Goal: Task Accomplishment & Management: Use online tool/utility

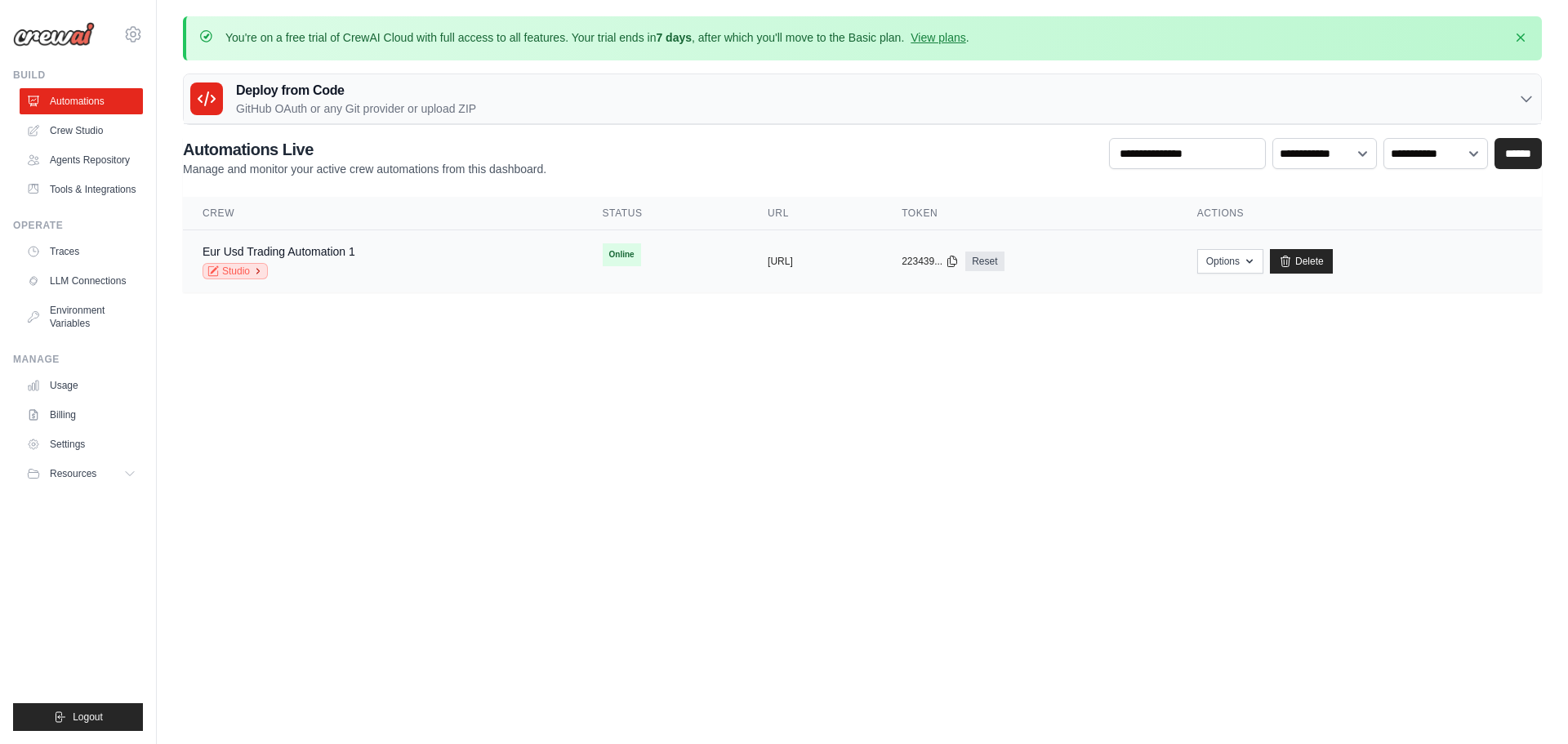
click at [253, 268] on link "Studio" at bounding box center [235, 270] width 66 height 16
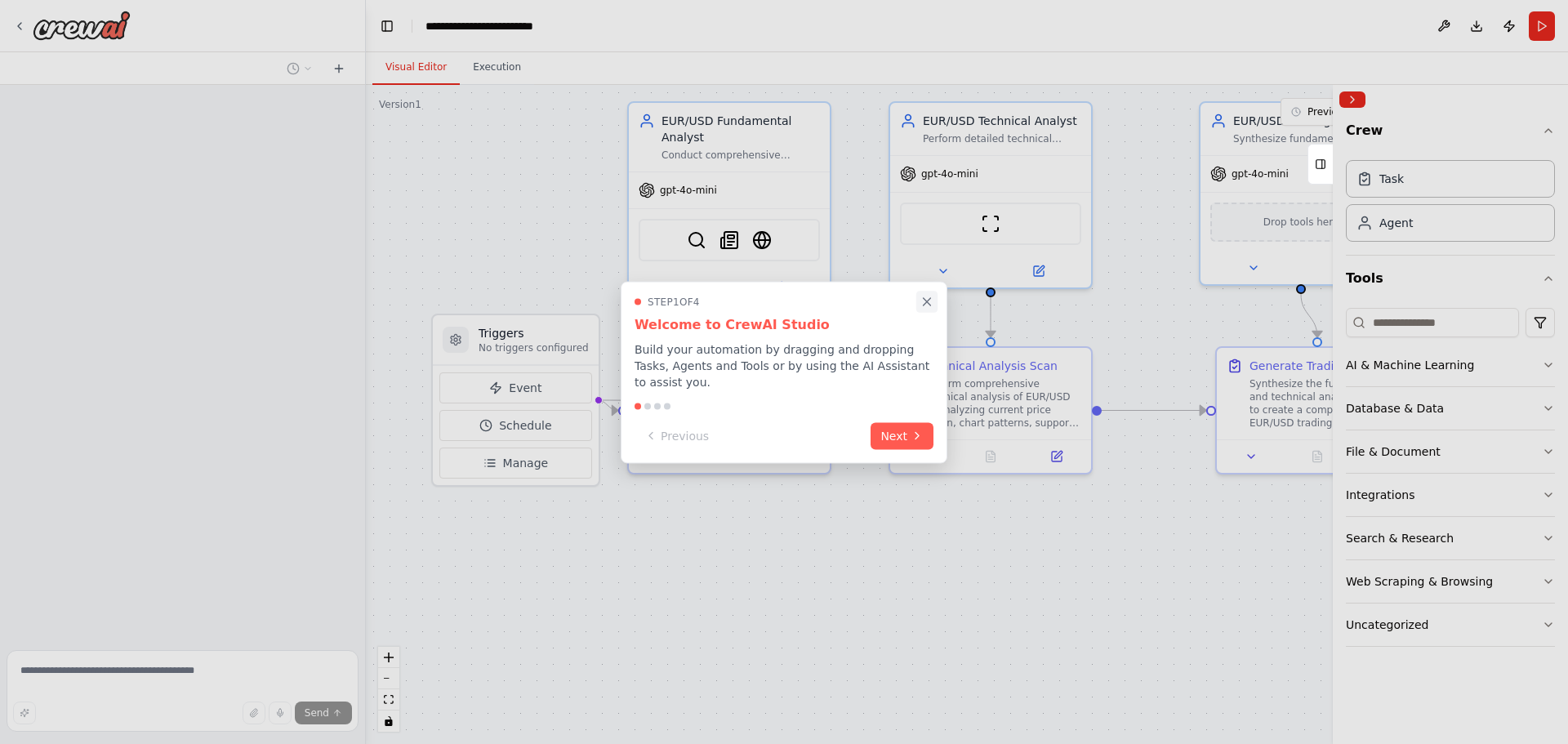
click at [926, 305] on icon "Close walkthrough" at bounding box center [928, 302] width 7 height 7
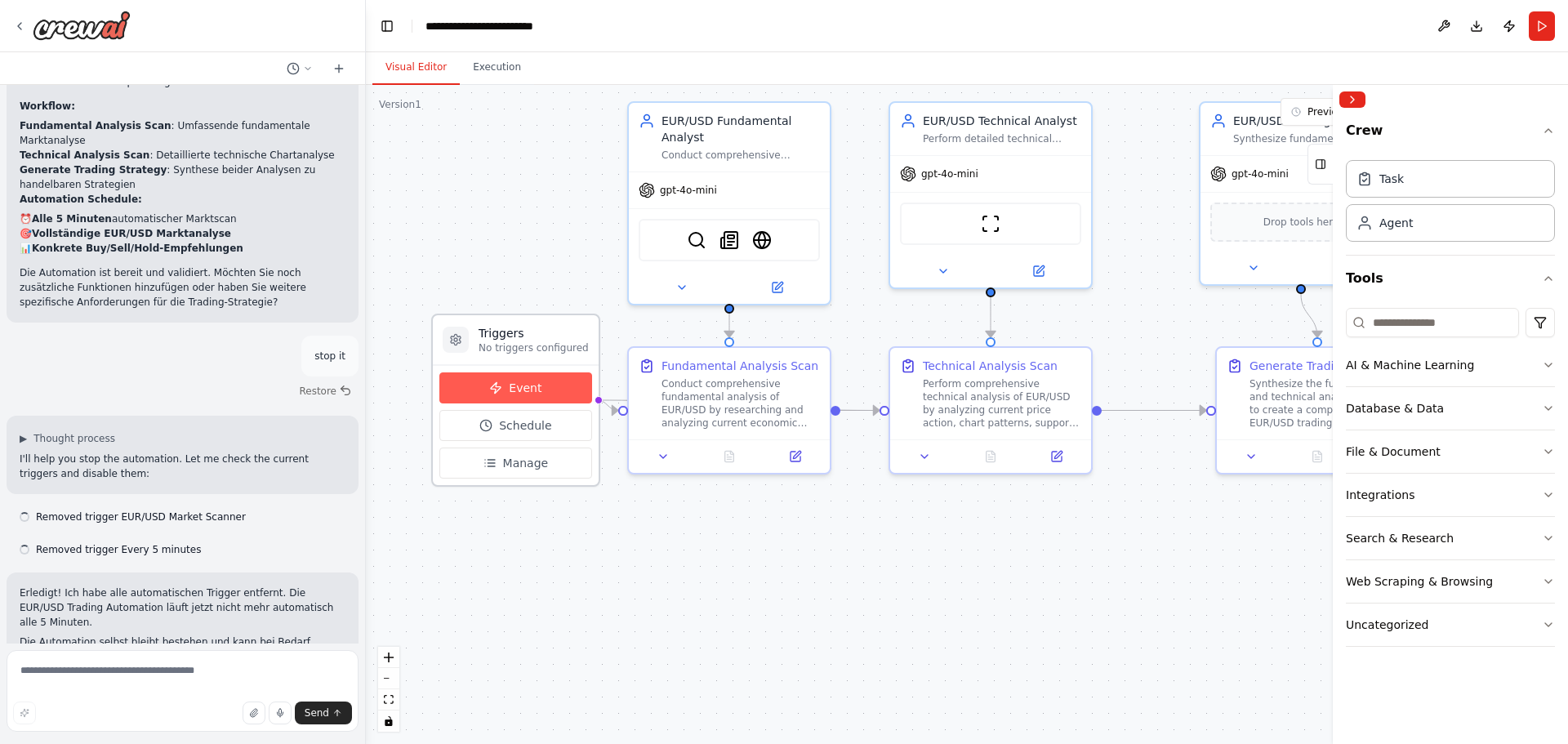
scroll to position [1322, 0]
click at [516, 386] on span "Event" at bounding box center [525, 387] width 33 height 16
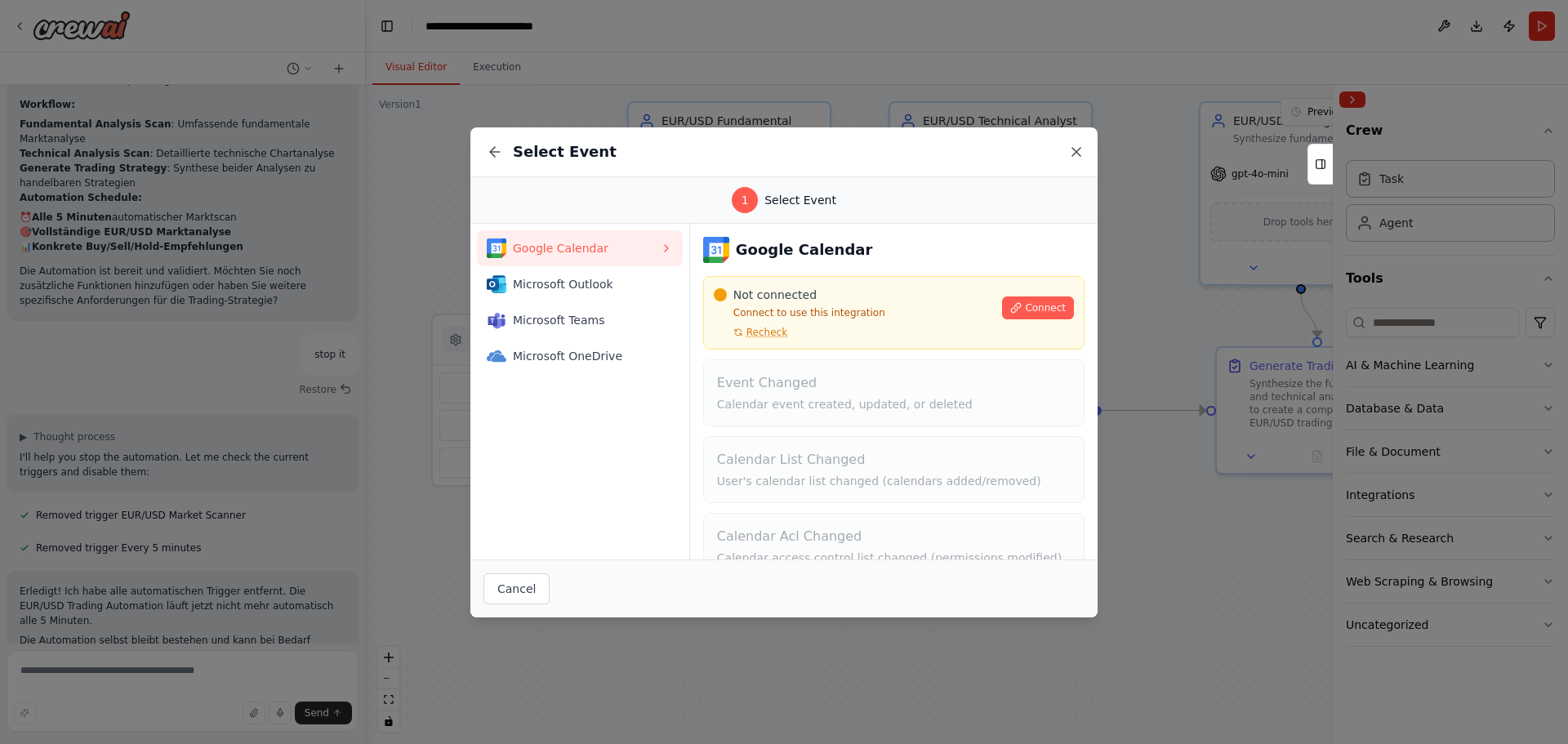
click at [1074, 146] on icon at bounding box center [1076, 152] width 16 height 16
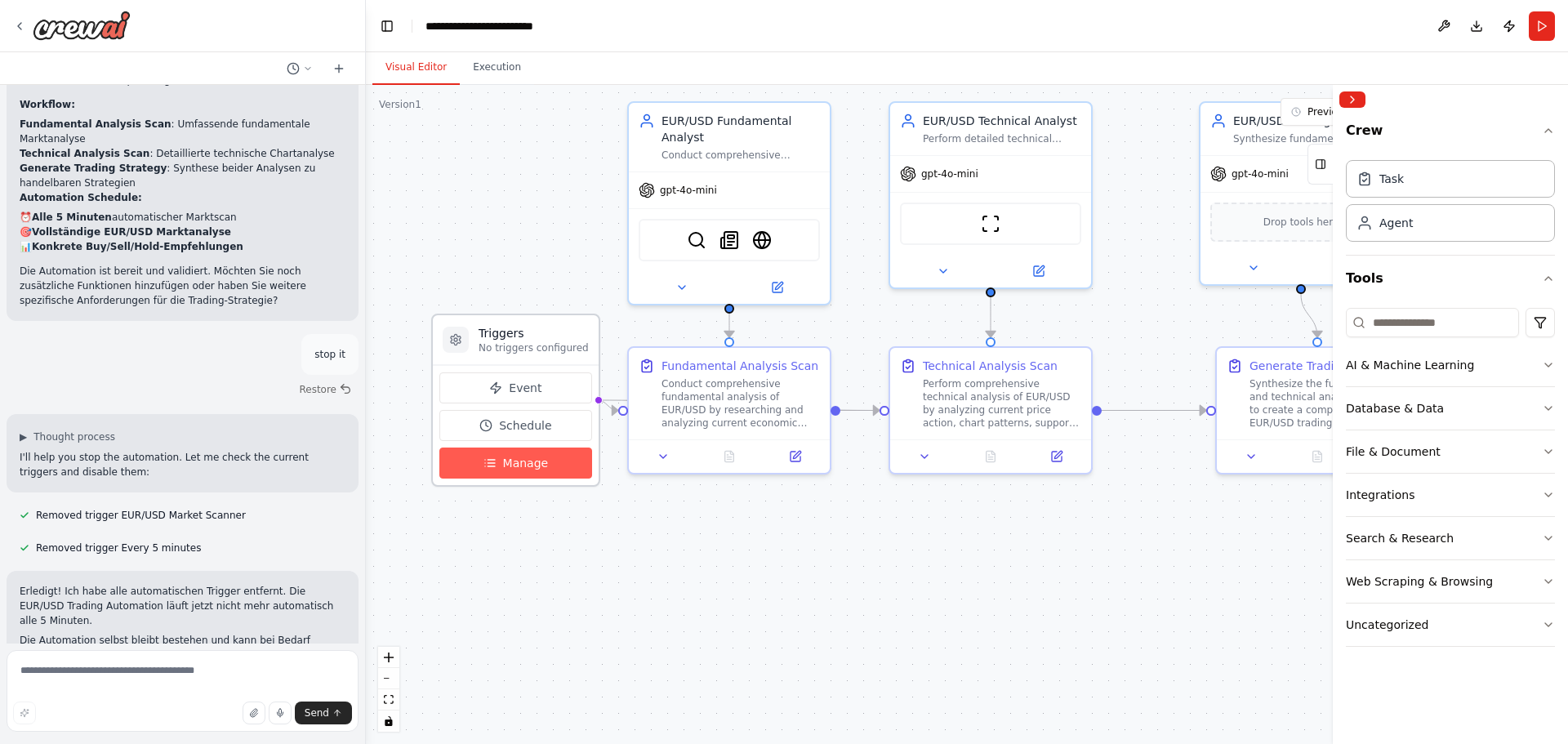
click at [510, 466] on span "Manage" at bounding box center [526, 462] width 46 height 16
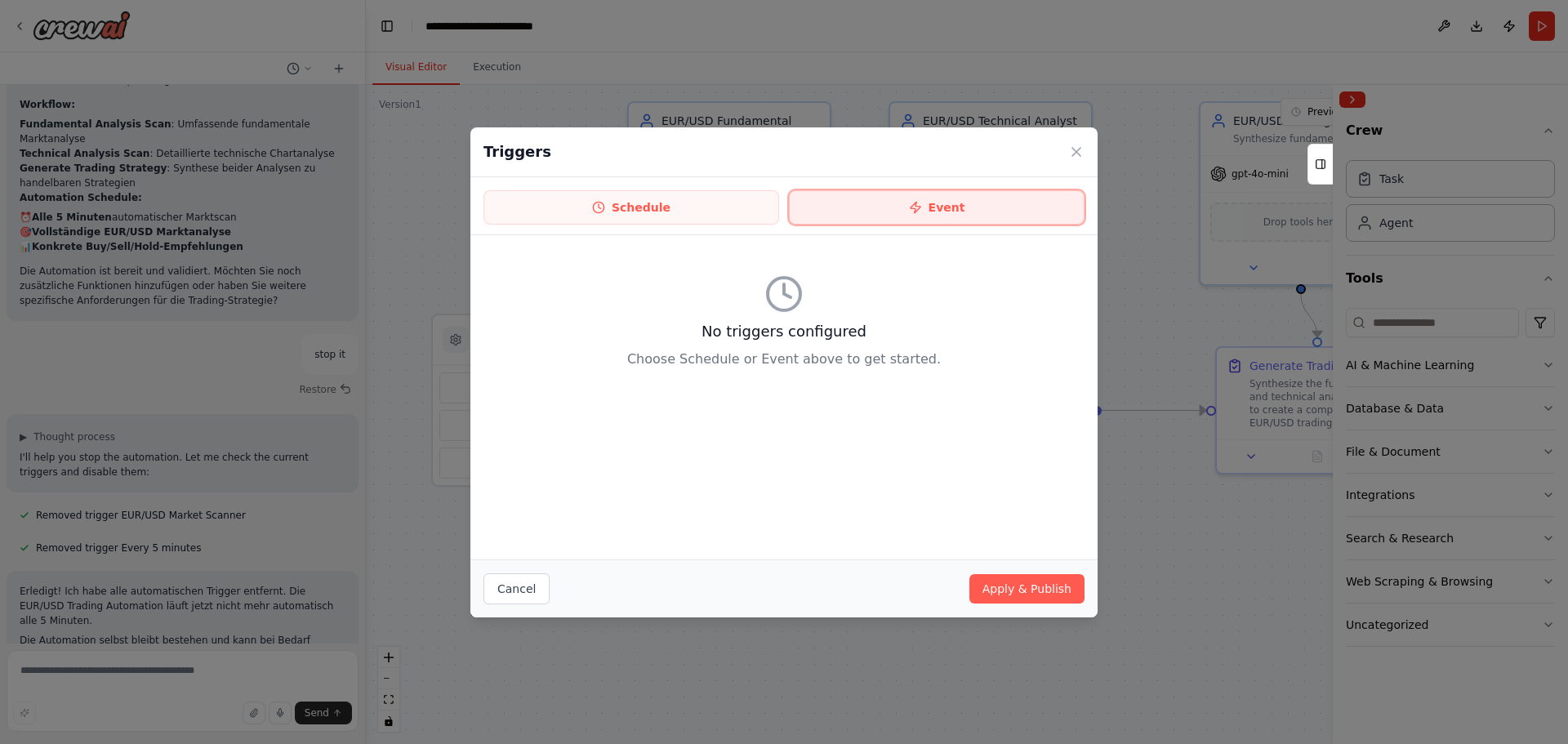
click at [970, 210] on button "Event" at bounding box center [937, 207] width 296 height 35
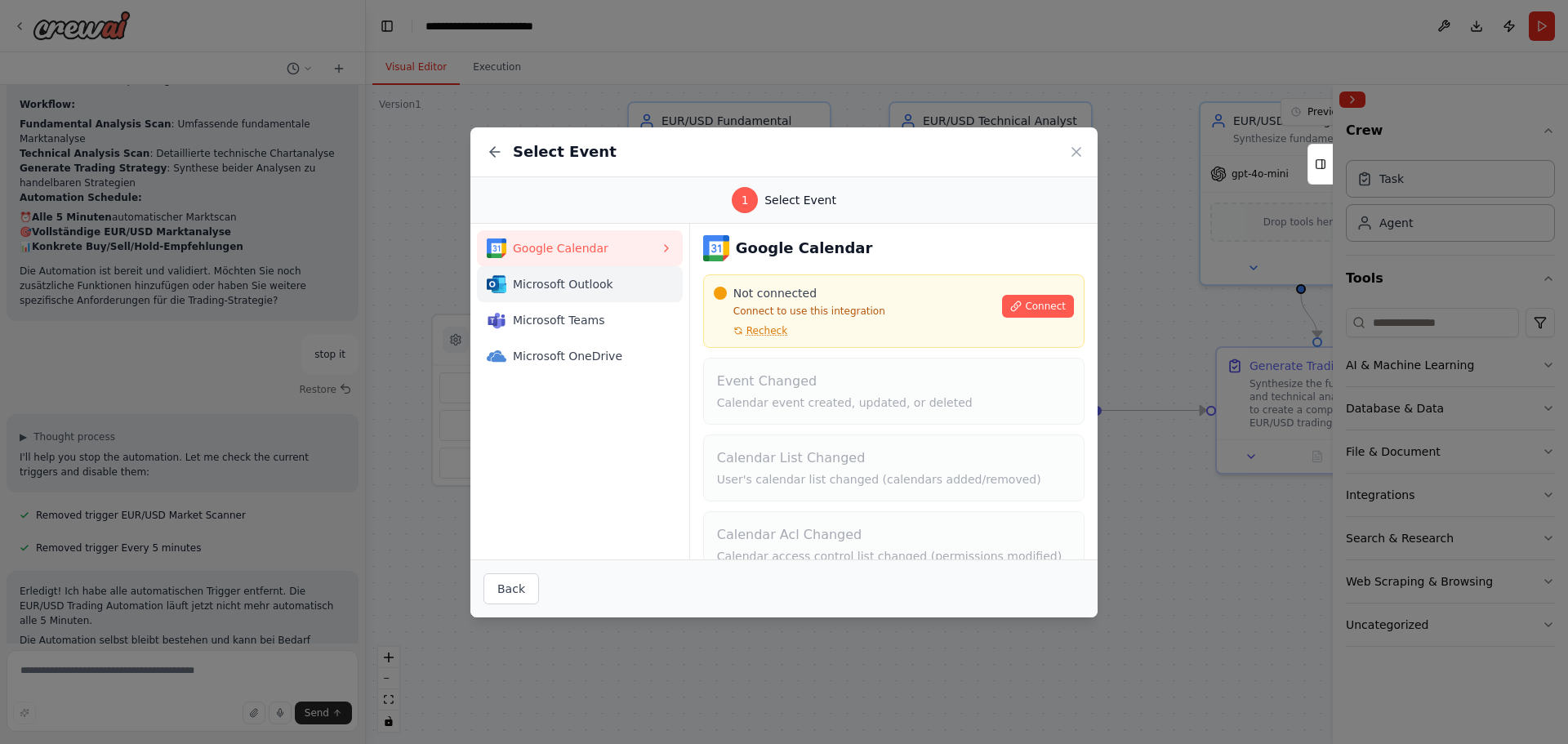
scroll to position [0, 0]
click at [558, 280] on span "Microsoft Outlook" at bounding box center [586, 284] width 147 height 16
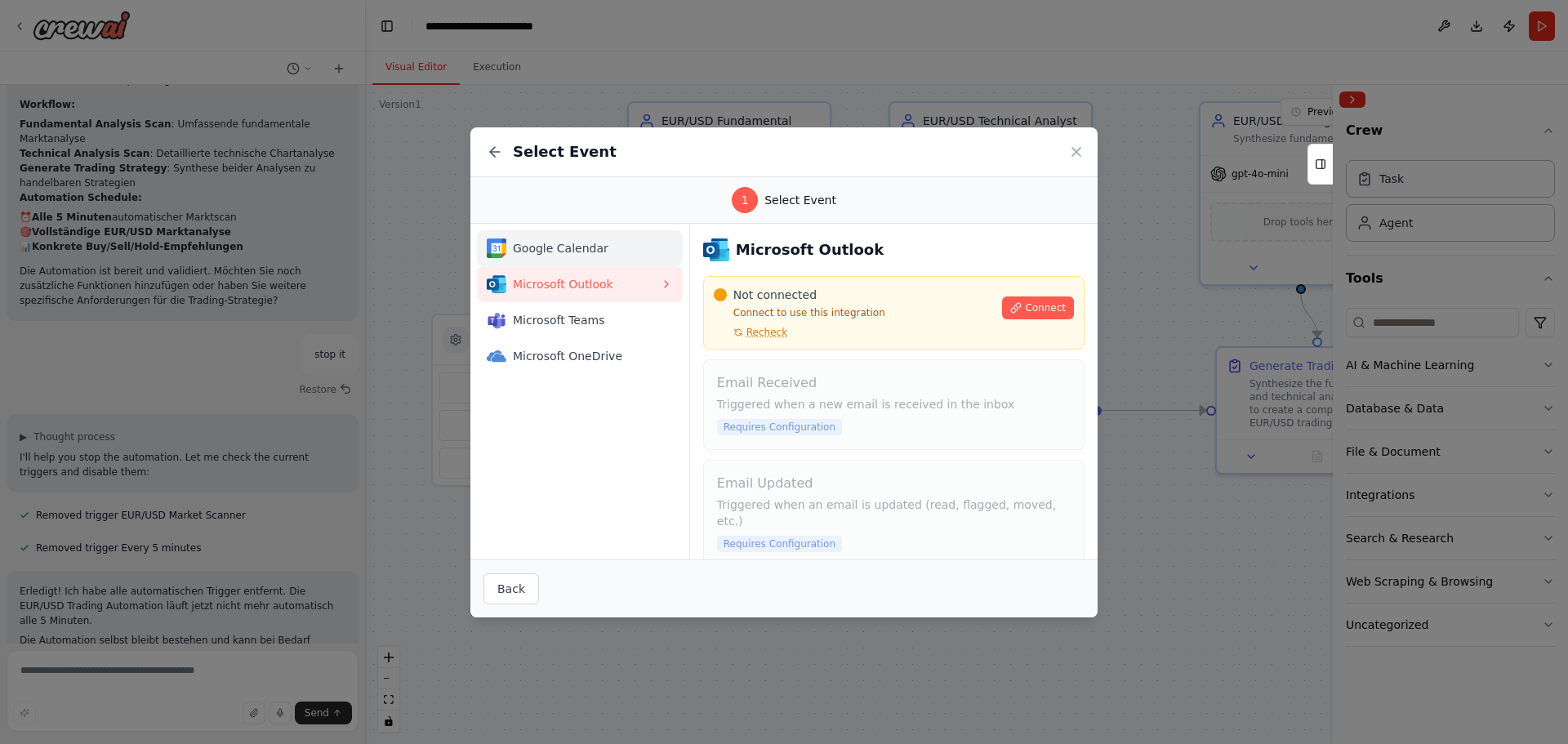
click at [555, 246] on span "Google Calendar" at bounding box center [586, 248] width 147 height 16
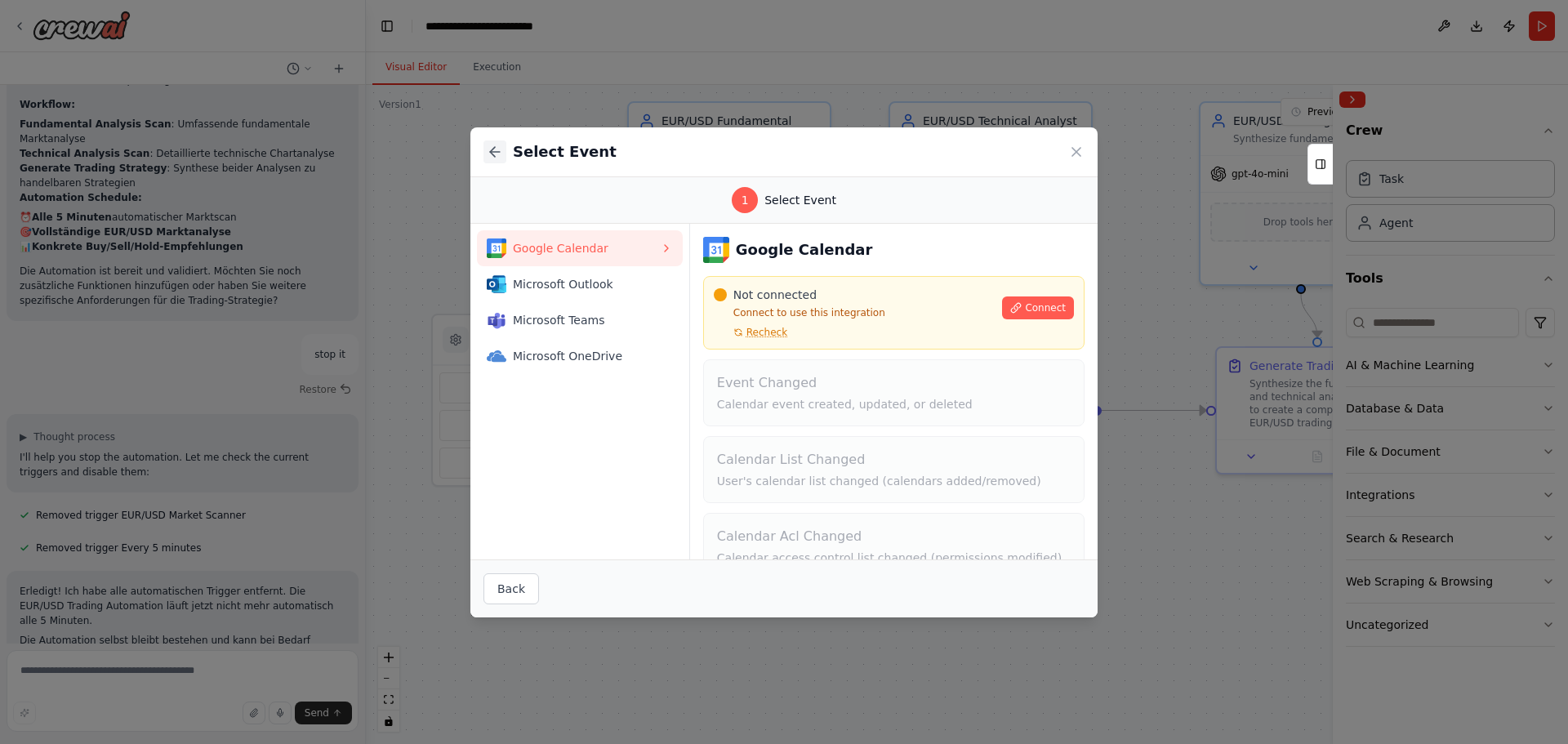
click at [492, 145] on icon at bounding box center [494, 152] width 16 height 16
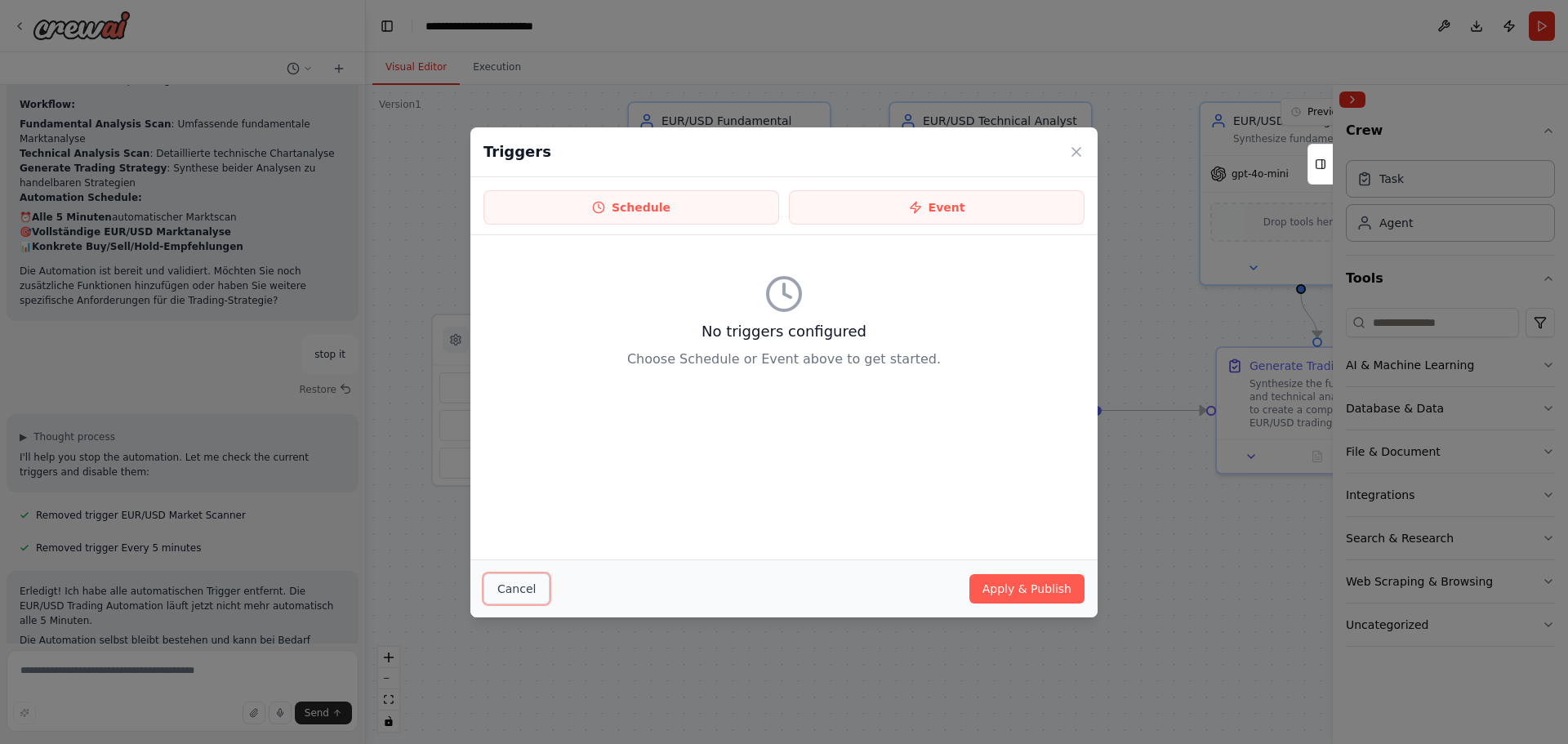
click at [517, 576] on button "Cancel" at bounding box center [517, 589] width 66 height 31
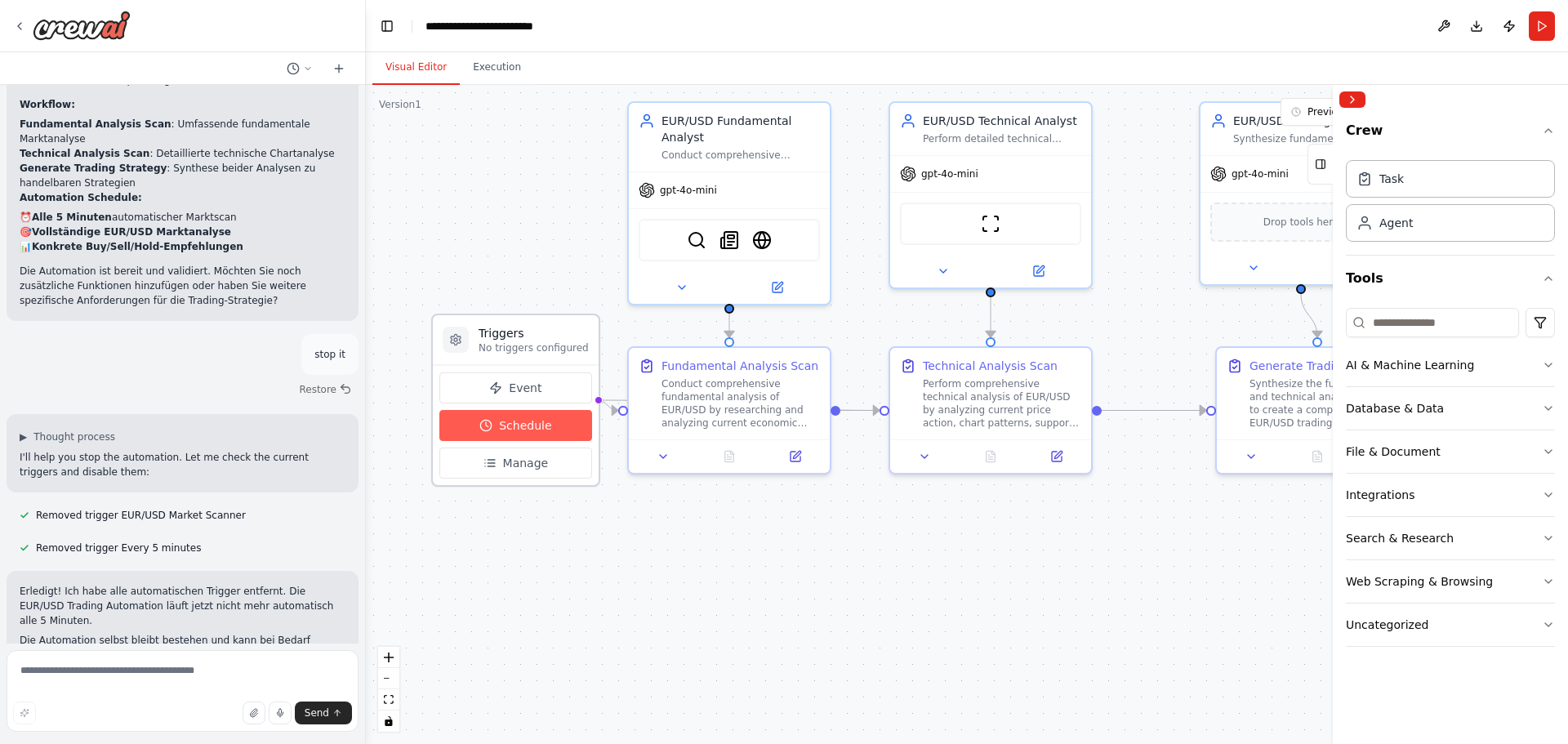
click at [525, 426] on span "Schedule" at bounding box center [525, 425] width 52 height 16
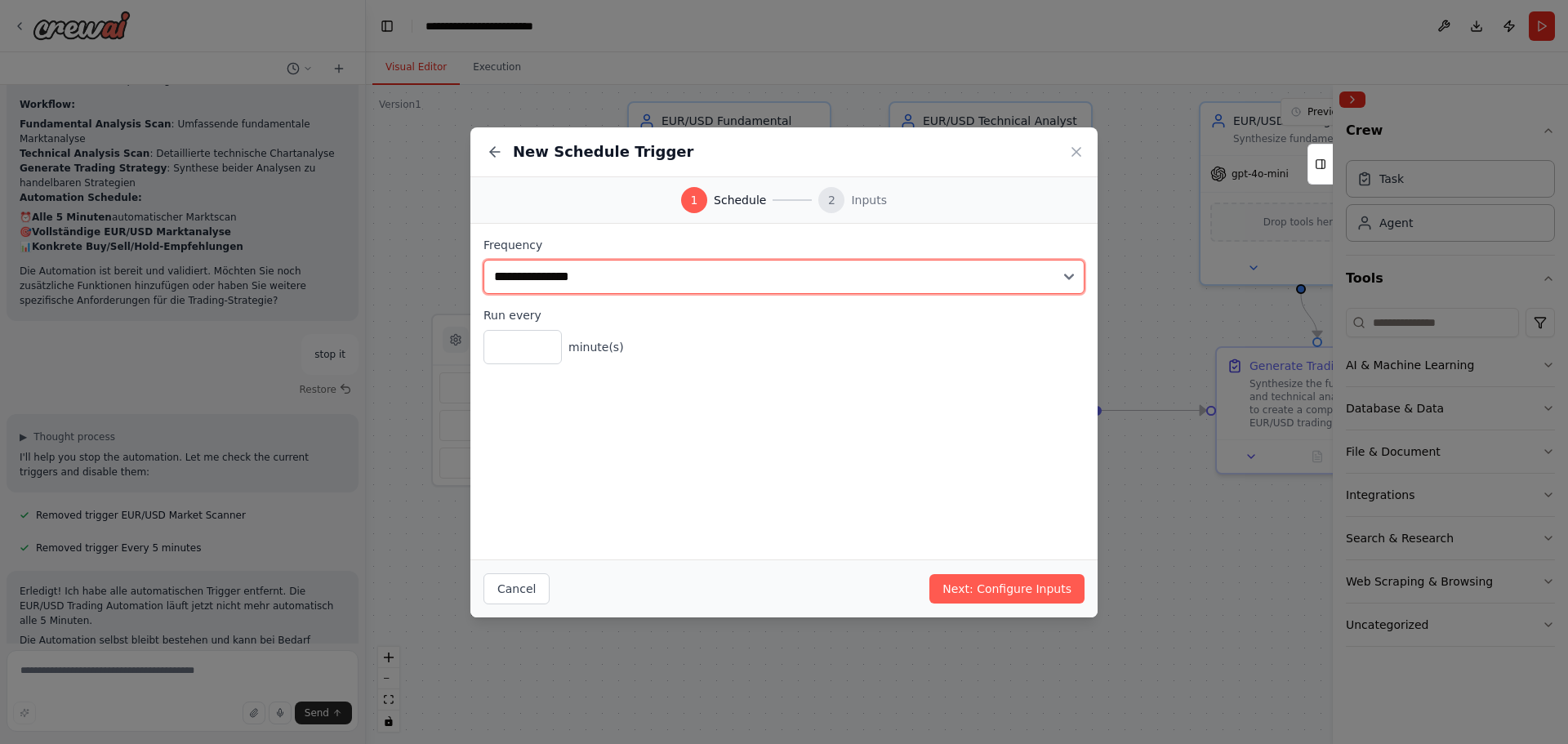
click at [585, 287] on select "**********" at bounding box center [784, 277] width 601 height 35
click at [484, 260] on select "**********" at bounding box center [784, 277] width 601 height 35
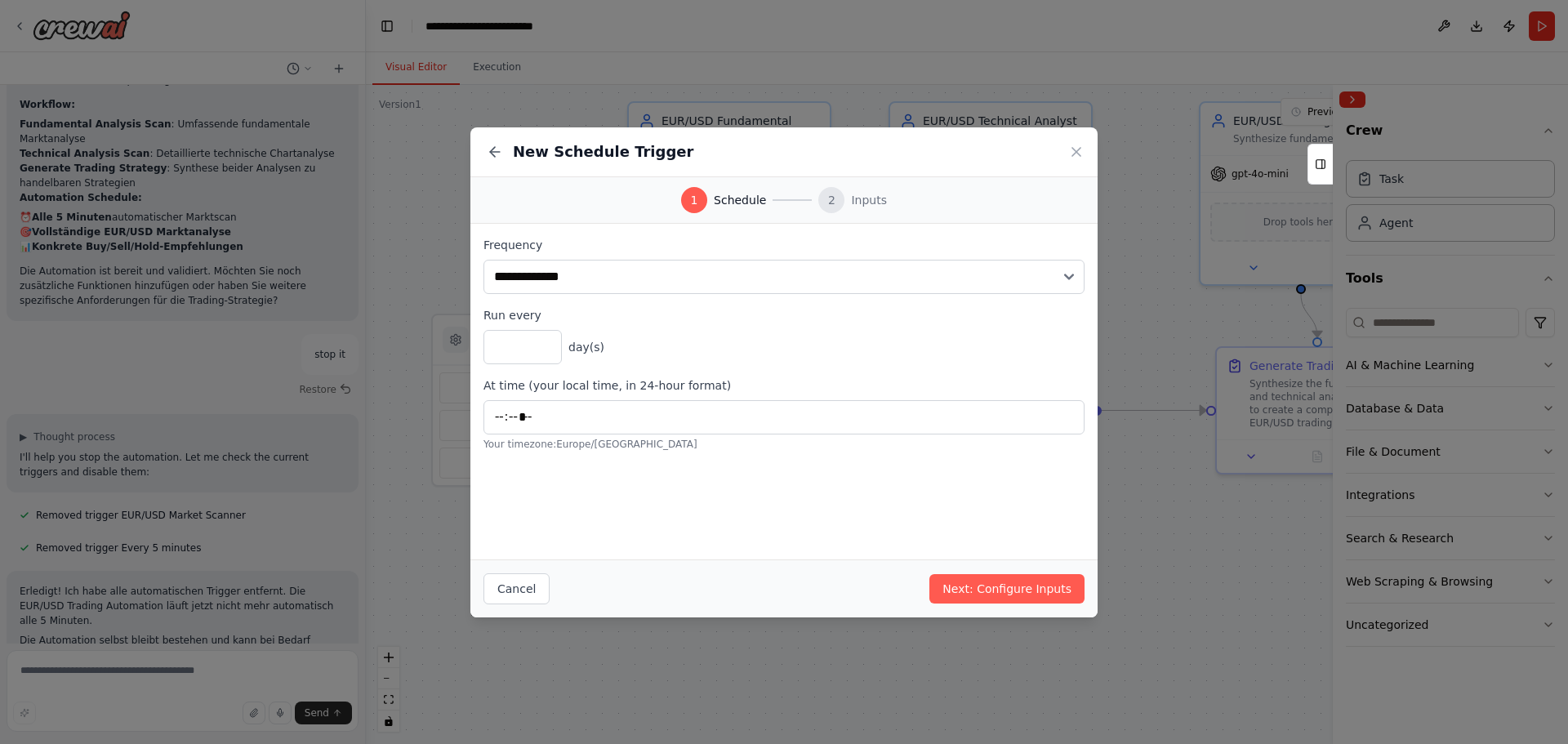
drag, startPoint x: 732, startPoint y: 399, endPoint x: 618, endPoint y: 398, distance: 114.0
click at [731, 399] on div "At time (your local time, in 24-hour format) ***** Your timezone: Europe/Berlin" at bounding box center [784, 414] width 601 height 74
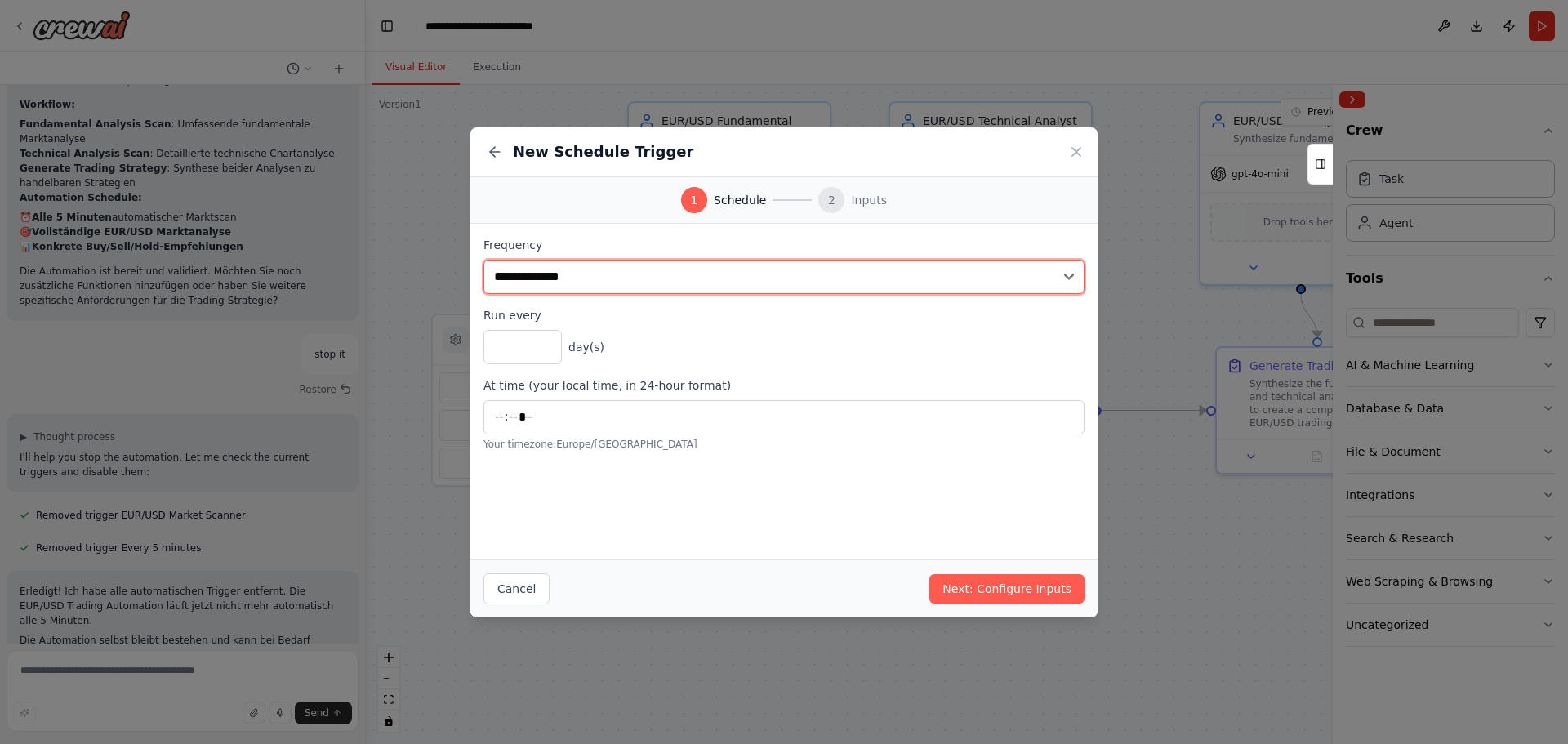
click at [601, 277] on select "**********" at bounding box center [784, 277] width 601 height 35
select select "******"
click at [484, 260] on select "**********" at bounding box center [784, 277] width 601 height 35
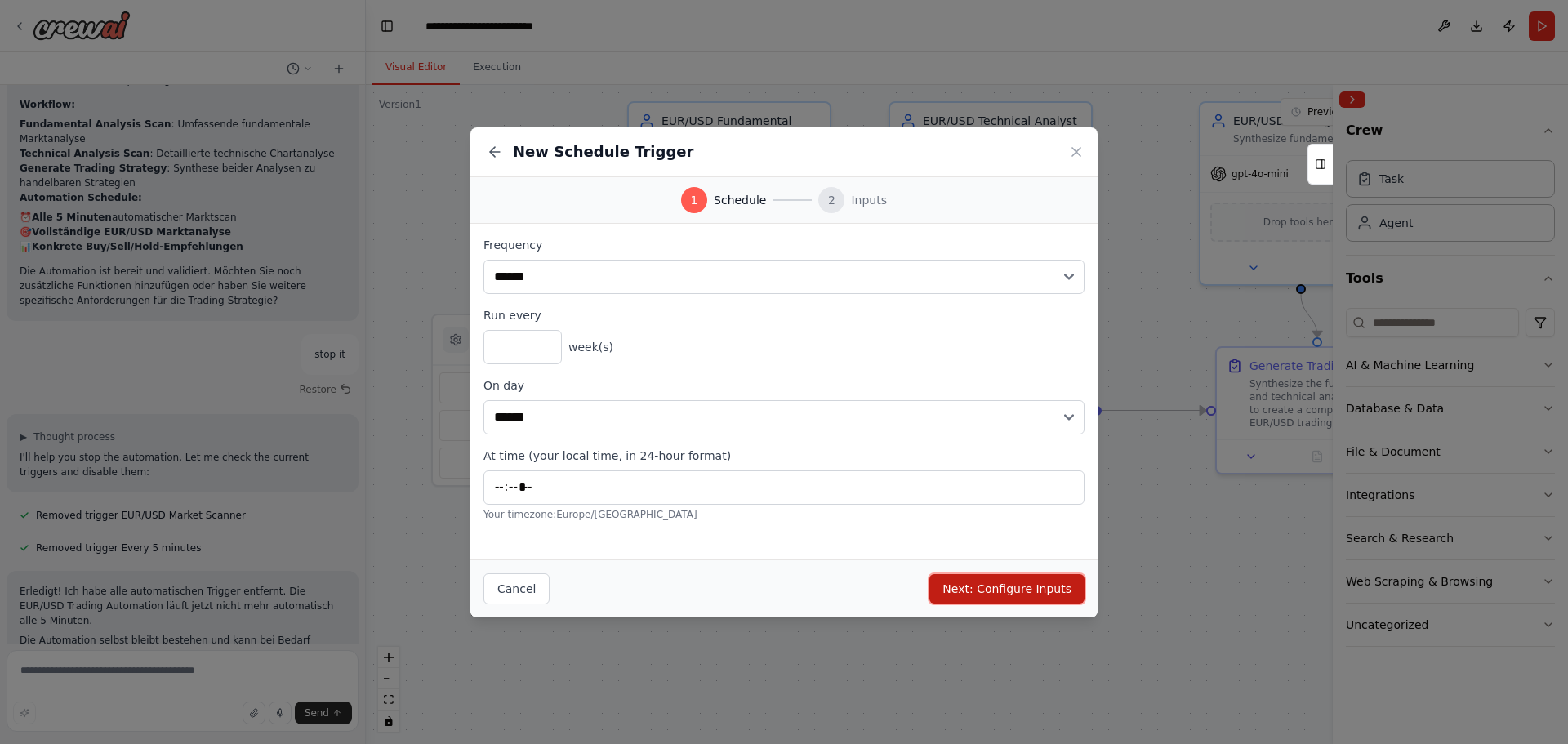
click at [1004, 577] on button "Next: Configure Inputs" at bounding box center [1007, 588] width 155 height 29
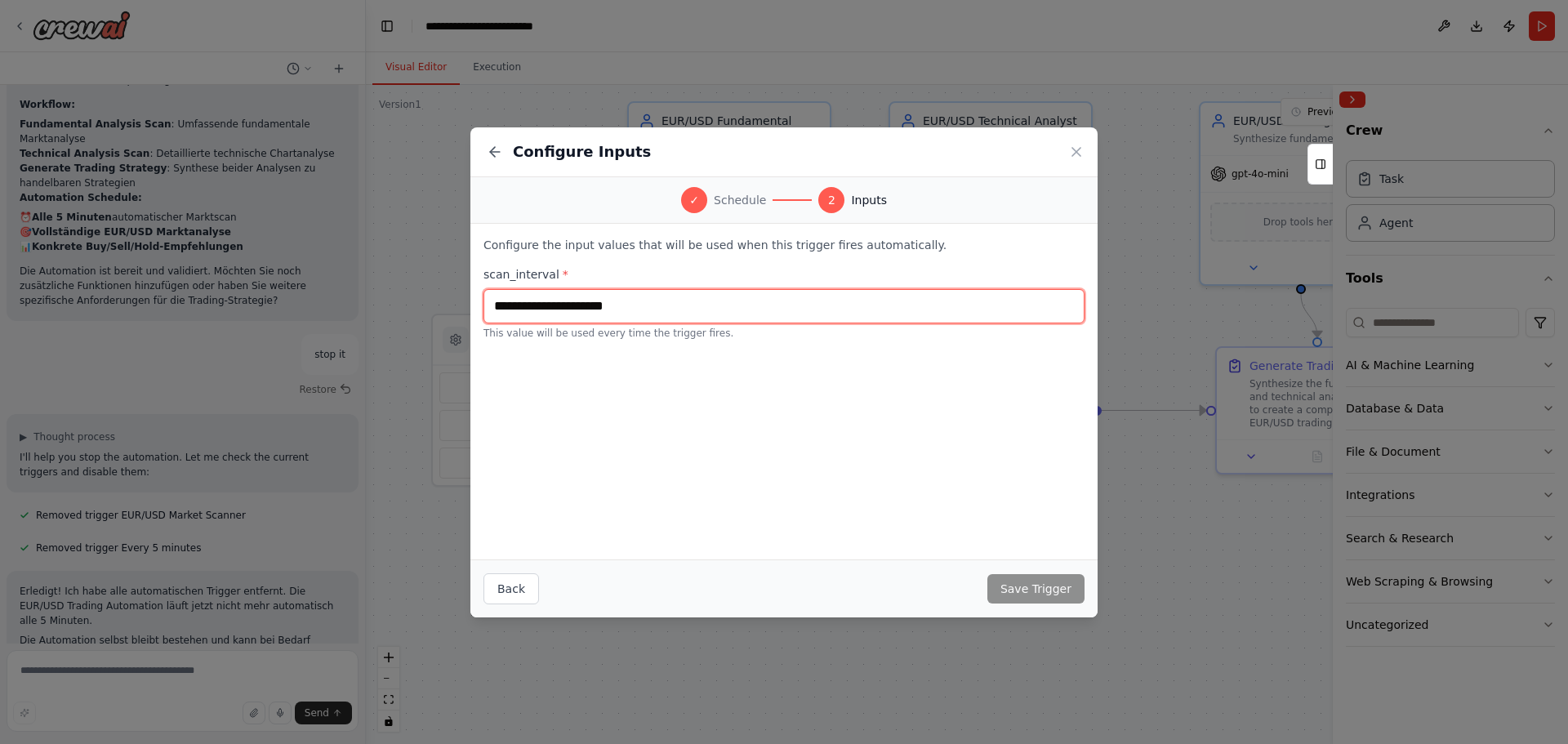
click at [510, 300] on input "text" at bounding box center [784, 306] width 601 height 35
drag, startPoint x: 661, startPoint y: 301, endPoint x: 286, endPoint y: 299, distance: 375.0
click at [286, 299] on div "Configure Inputs ✓ Schedule 2 Inputs Configure the input values that will be us…" at bounding box center [784, 372] width 1568 height 744
type input "****"
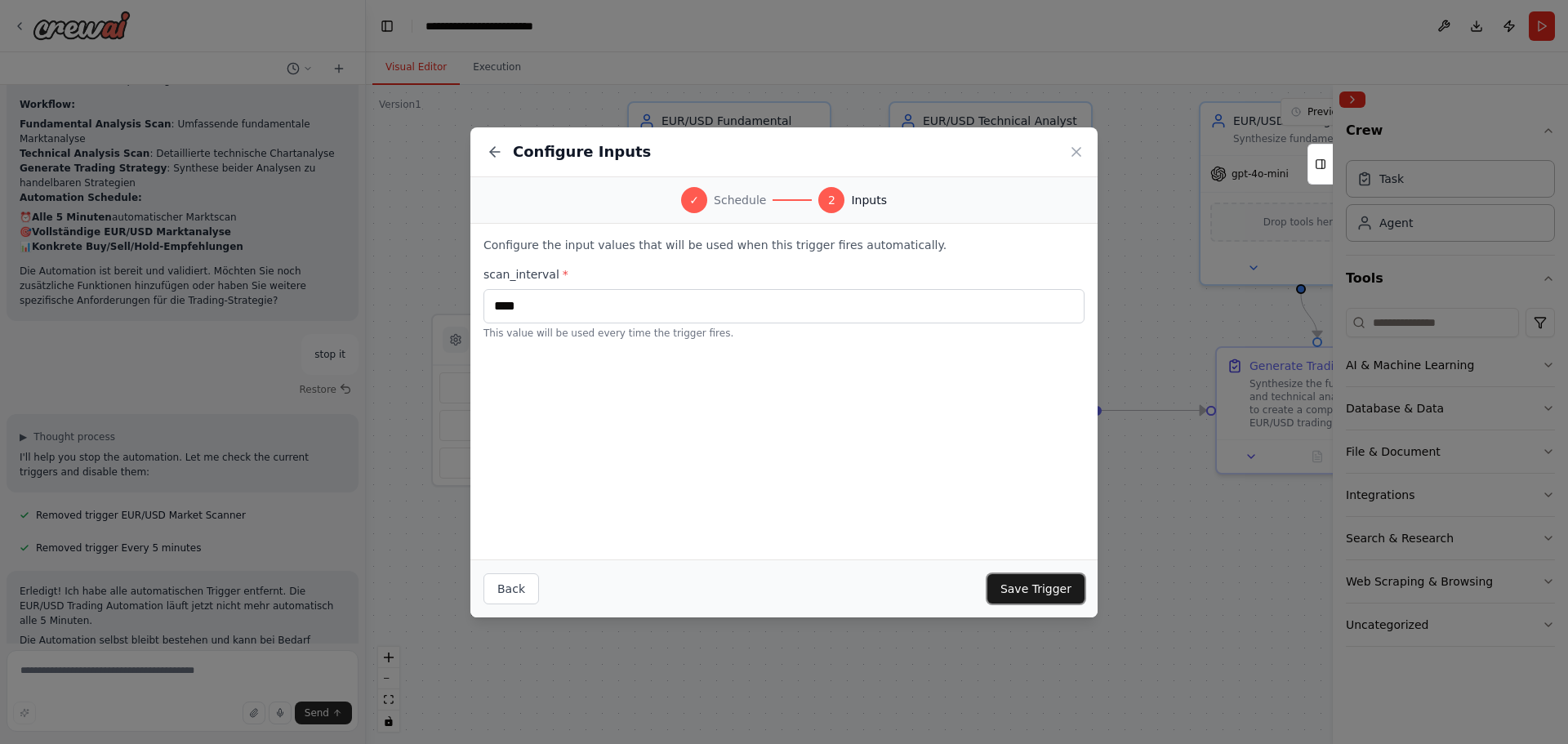
click at [1018, 586] on button "Save Trigger" at bounding box center [1036, 588] width 97 height 29
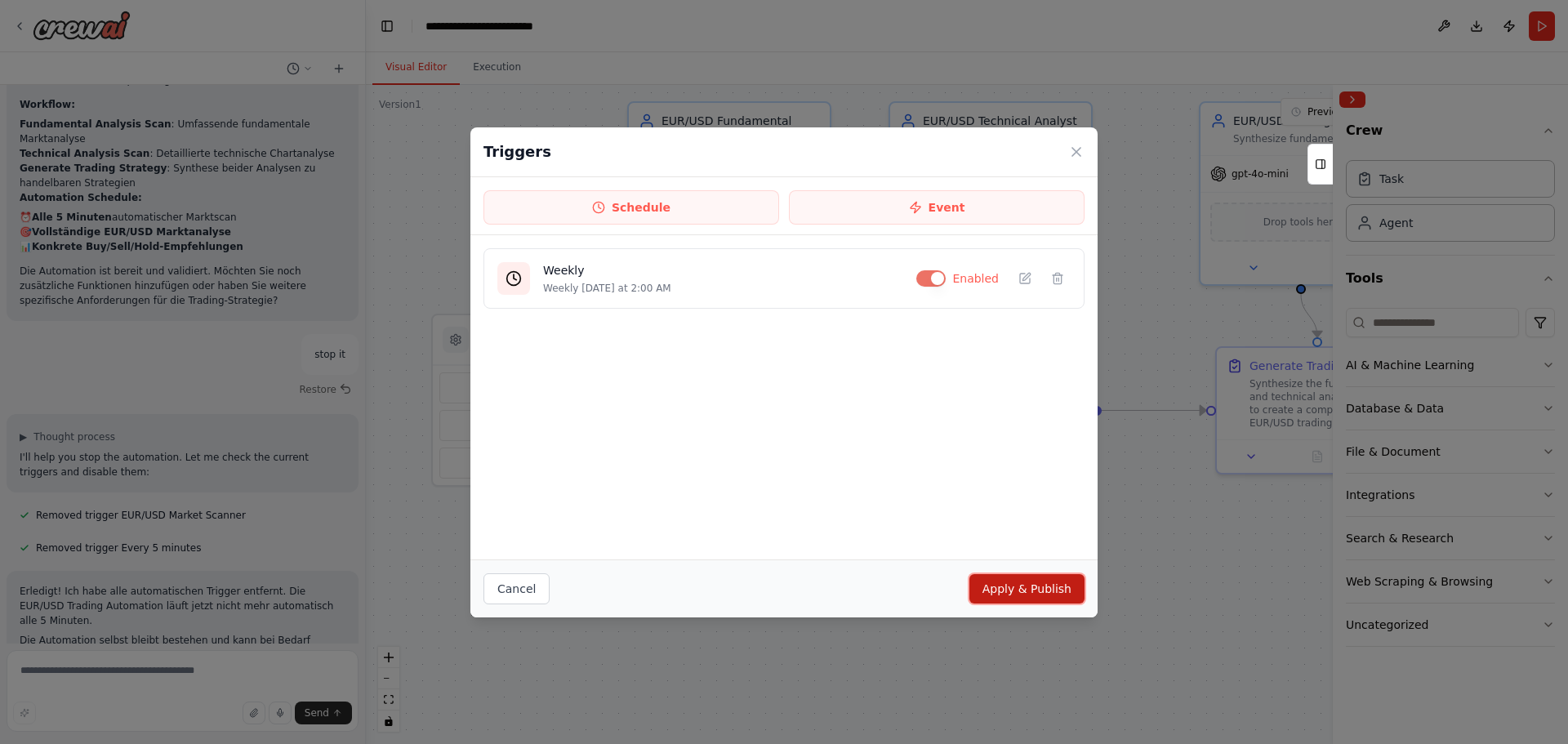
click at [1017, 587] on button "Apply & Publish" at bounding box center [1027, 588] width 115 height 29
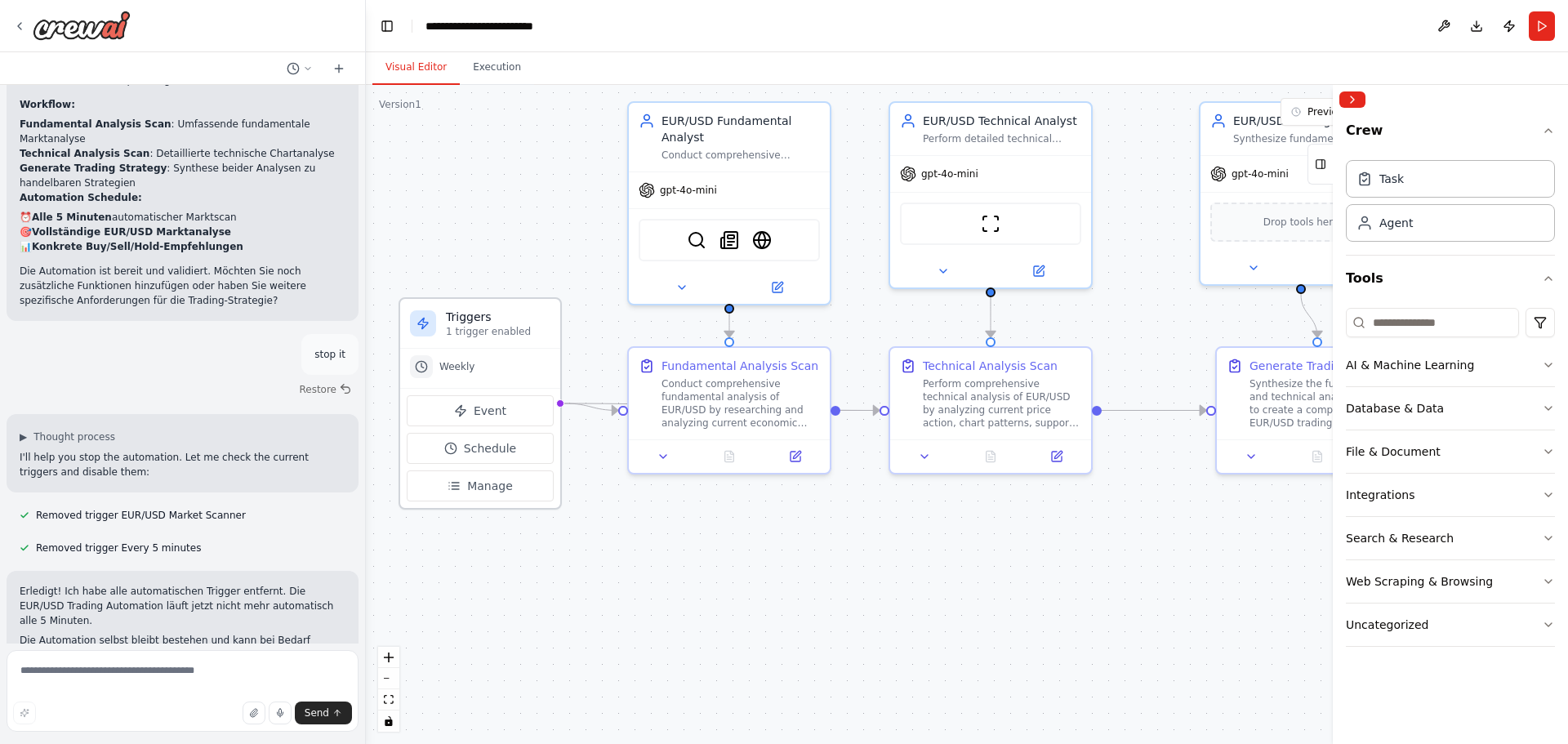
drag, startPoint x: 533, startPoint y: 314, endPoint x: 535, endPoint y: 331, distance: 17.1
click at [535, 331] on p "1 trigger enabled" at bounding box center [498, 331] width 105 height 13
click at [762, 233] on img at bounding box center [762, 237] width 20 height 20
click at [1458, 580] on div "Web Scraping & Browsing" at bounding box center [1419, 581] width 147 height 16
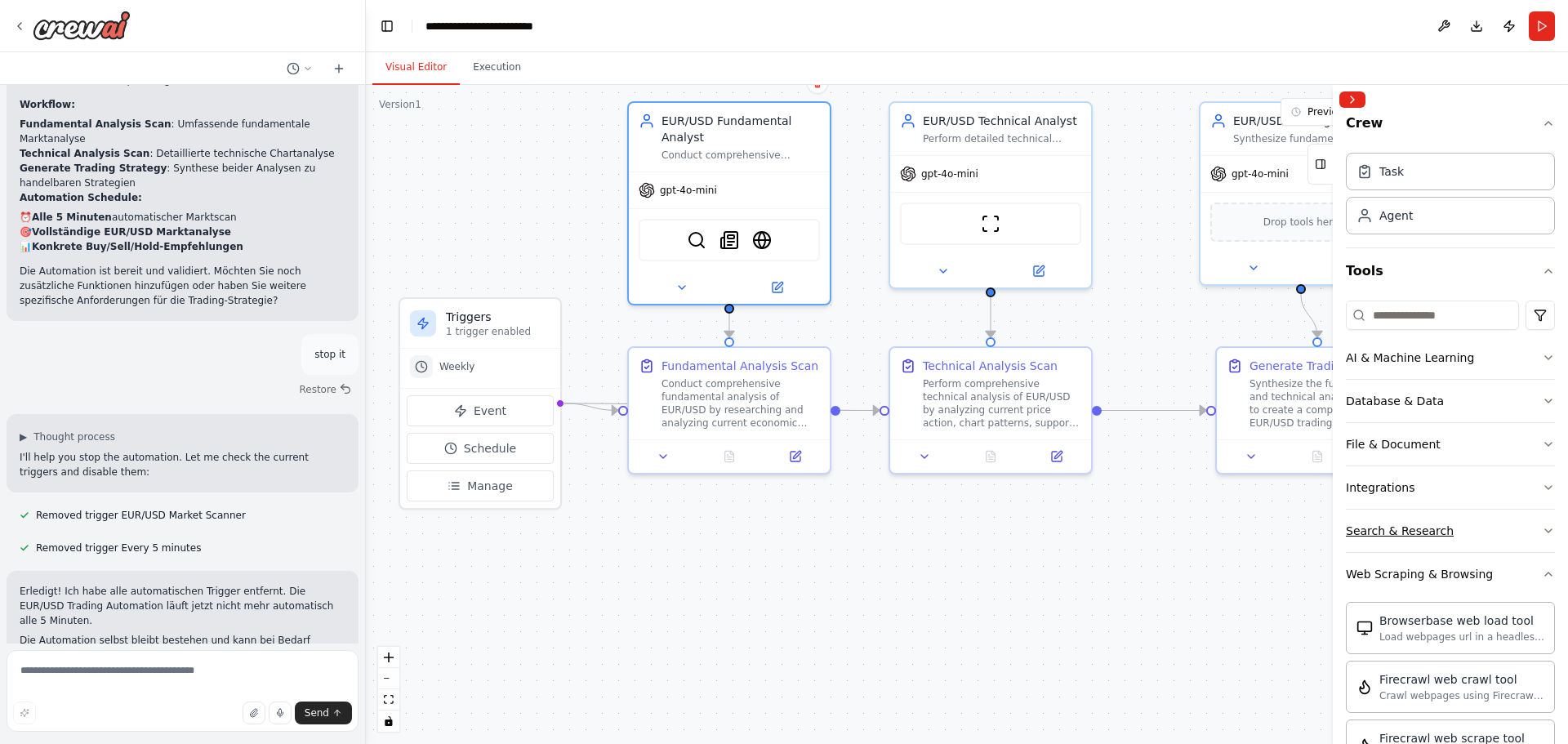
scroll to position [170, 0]
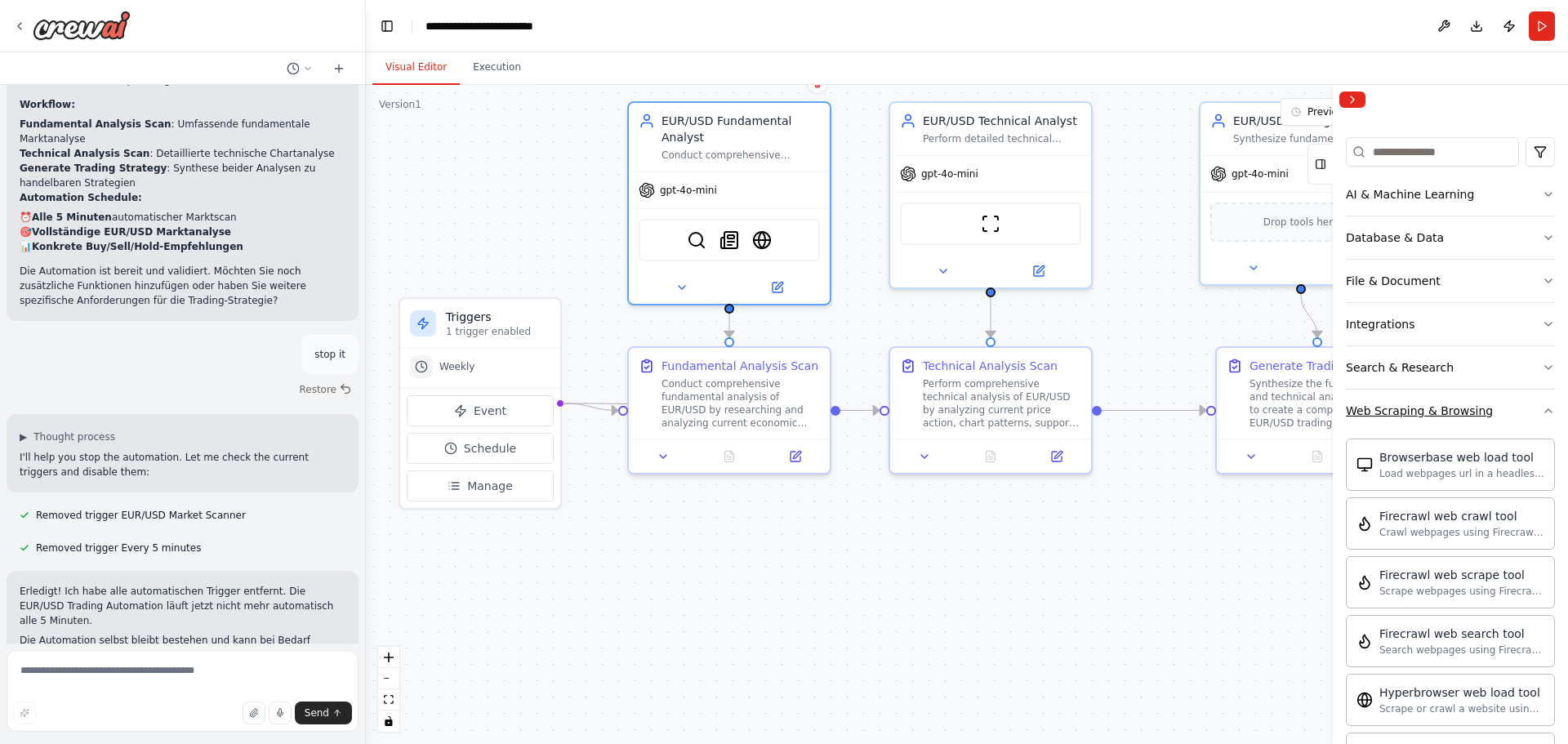
click at [1543, 407] on icon "button" at bounding box center [1549, 411] width 13 height 13
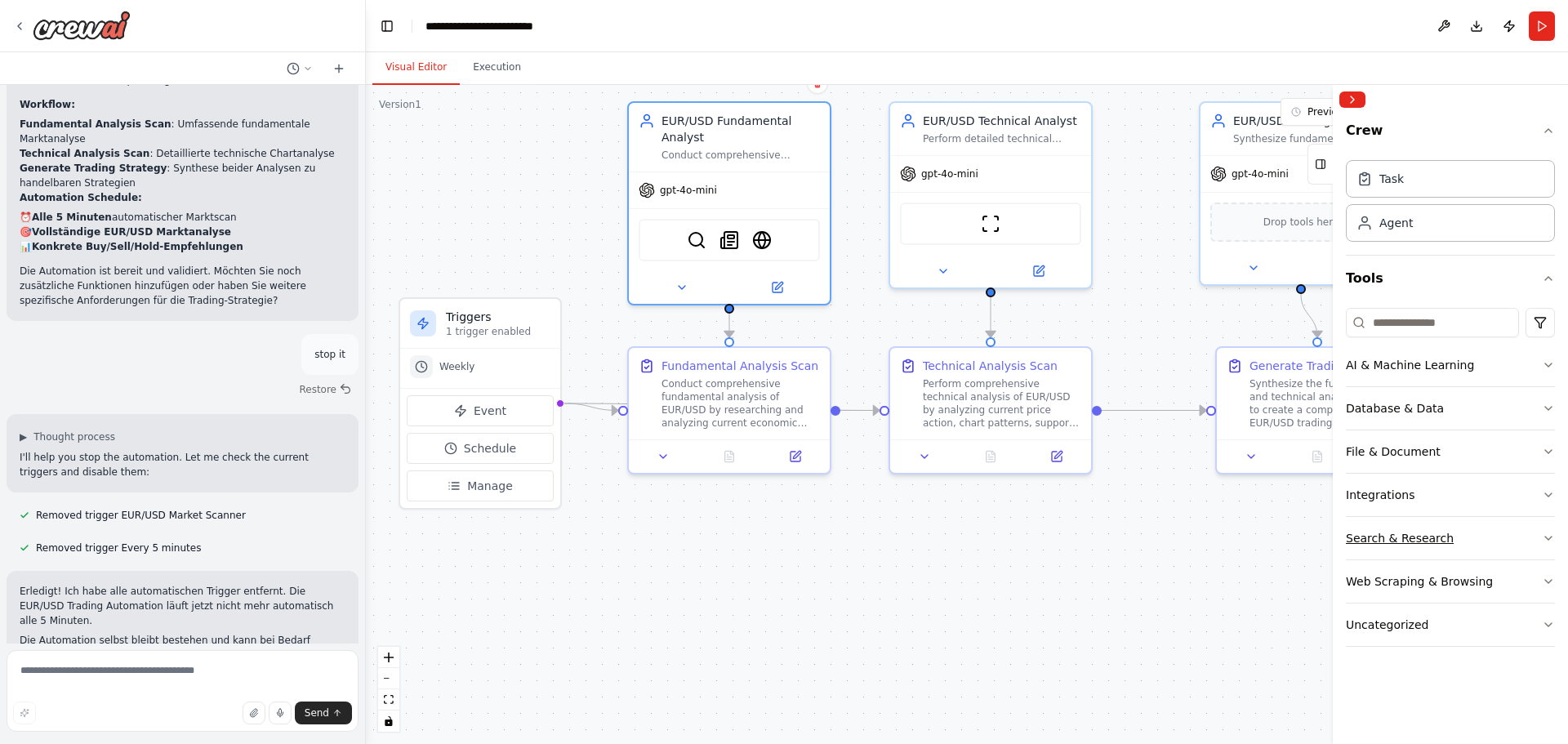
click at [1549, 535] on icon "button" at bounding box center [1549, 538] width 13 height 13
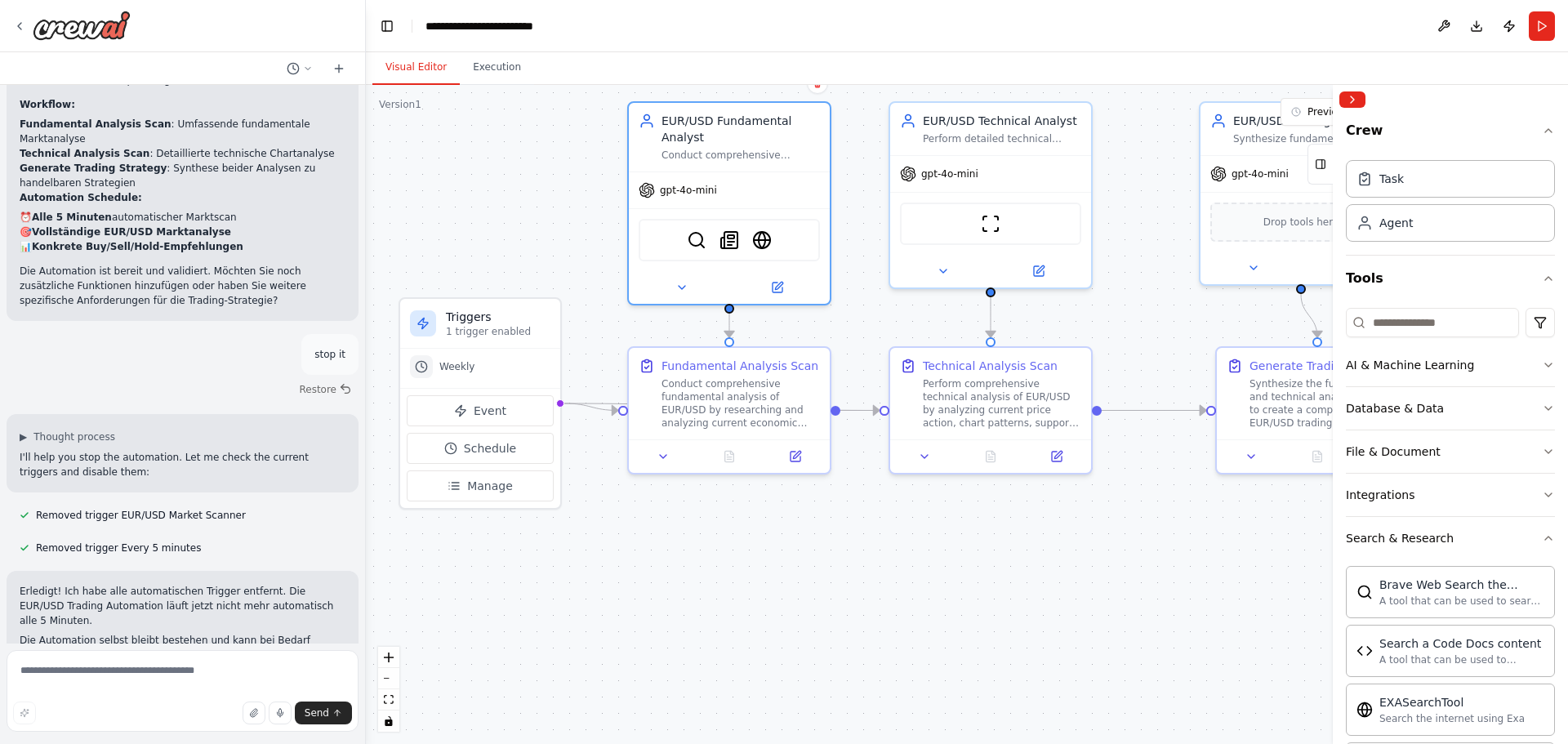
click at [1549, 534] on div "Crew Task Agent Tools AI & Machine Learning Database & Data File & Document Int…" at bounding box center [1450, 429] width 235 height 630
click at [1543, 492] on icon "button" at bounding box center [1549, 495] width 13 height 13
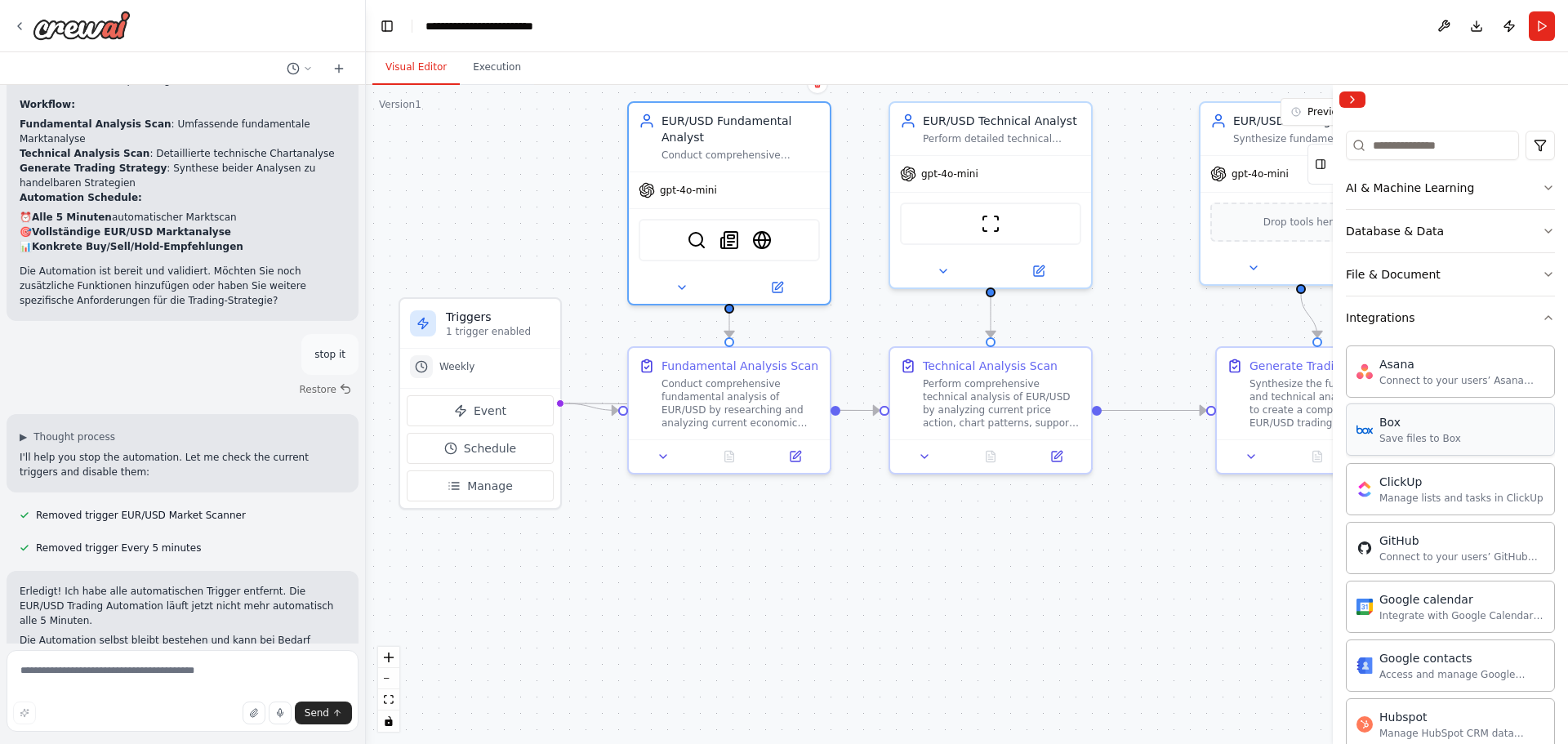
scroll to position [164, 0]
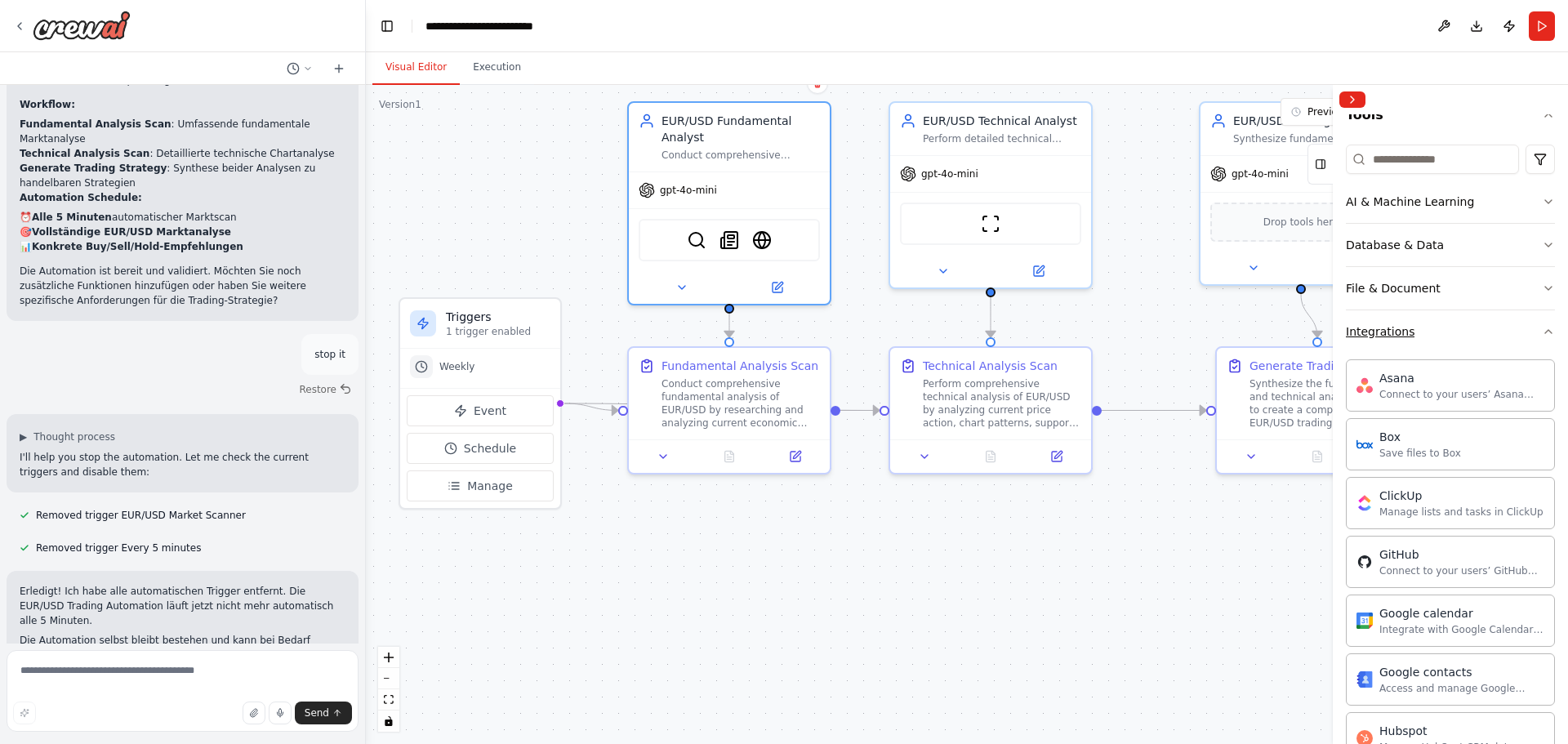
click at [1543, 326] on icon "button" at bounding box center [1549, 331] width 13 height 13
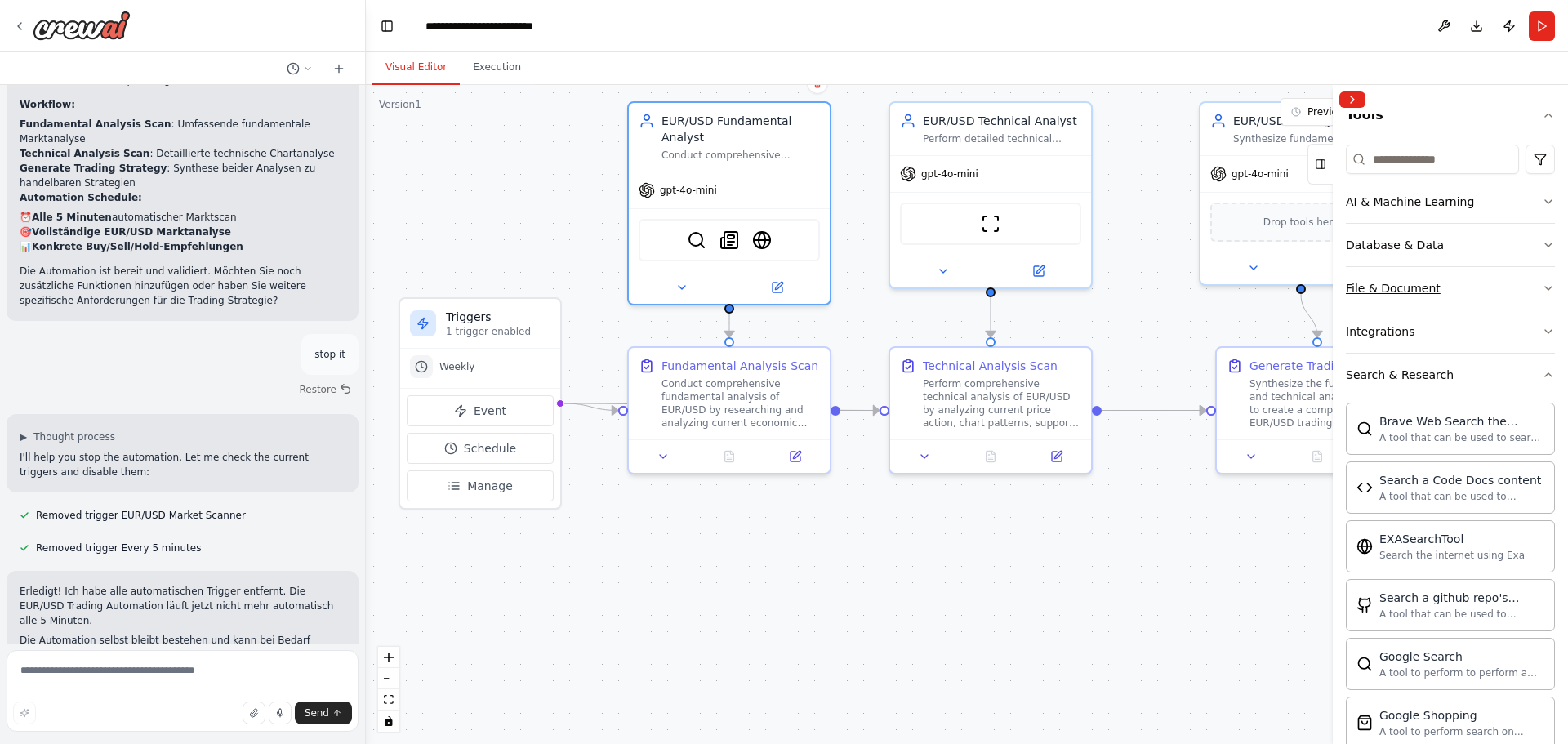
click at [1546, 289] on icon "button" at bounding box center [1548, 287] width 7 height 3
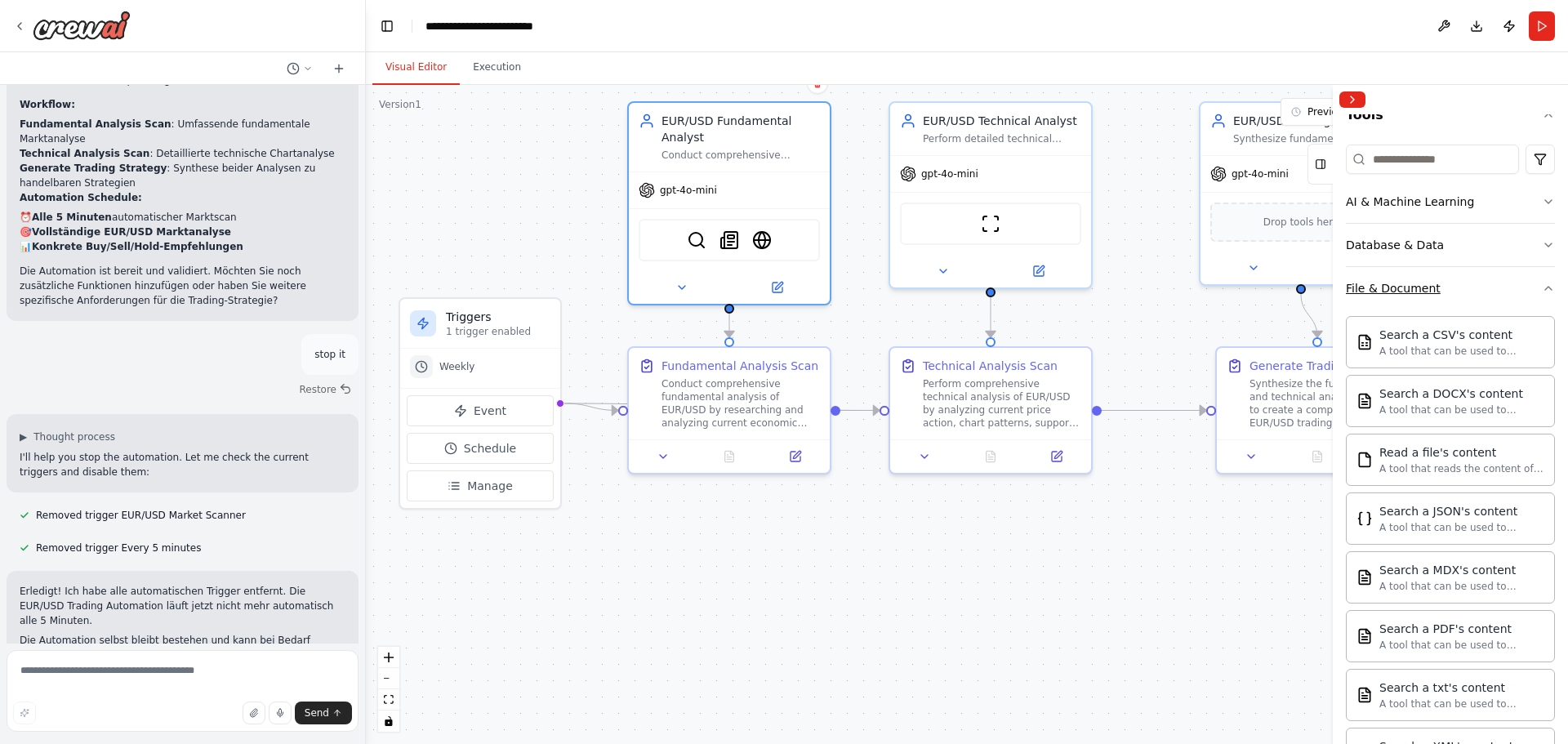
click at [1546, 287] on icon "button" at bounding box center [1548, 287] width 7 height 3
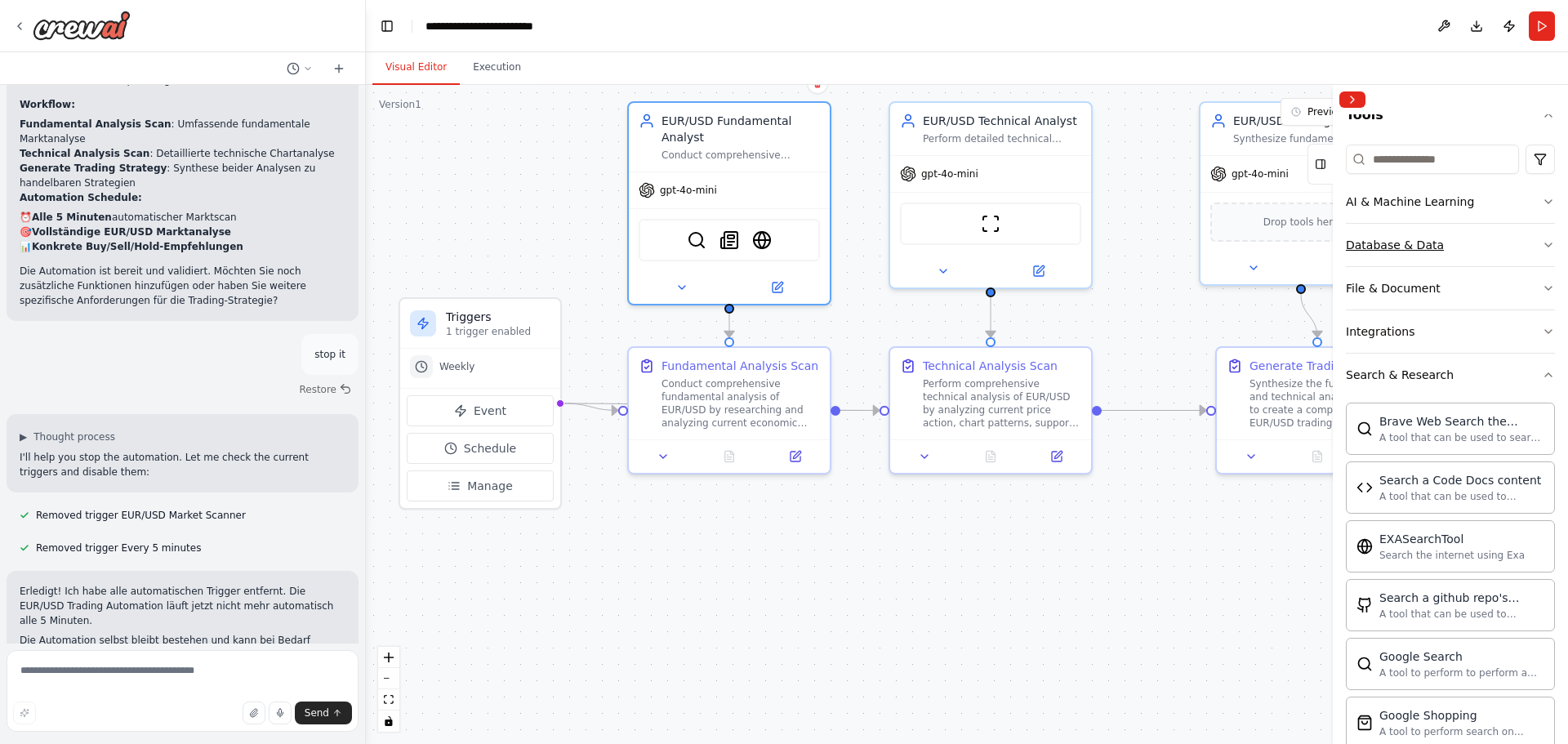
click at [1543, 241] on icon "button" at bounding box center [1549, 245] width 13 height 13
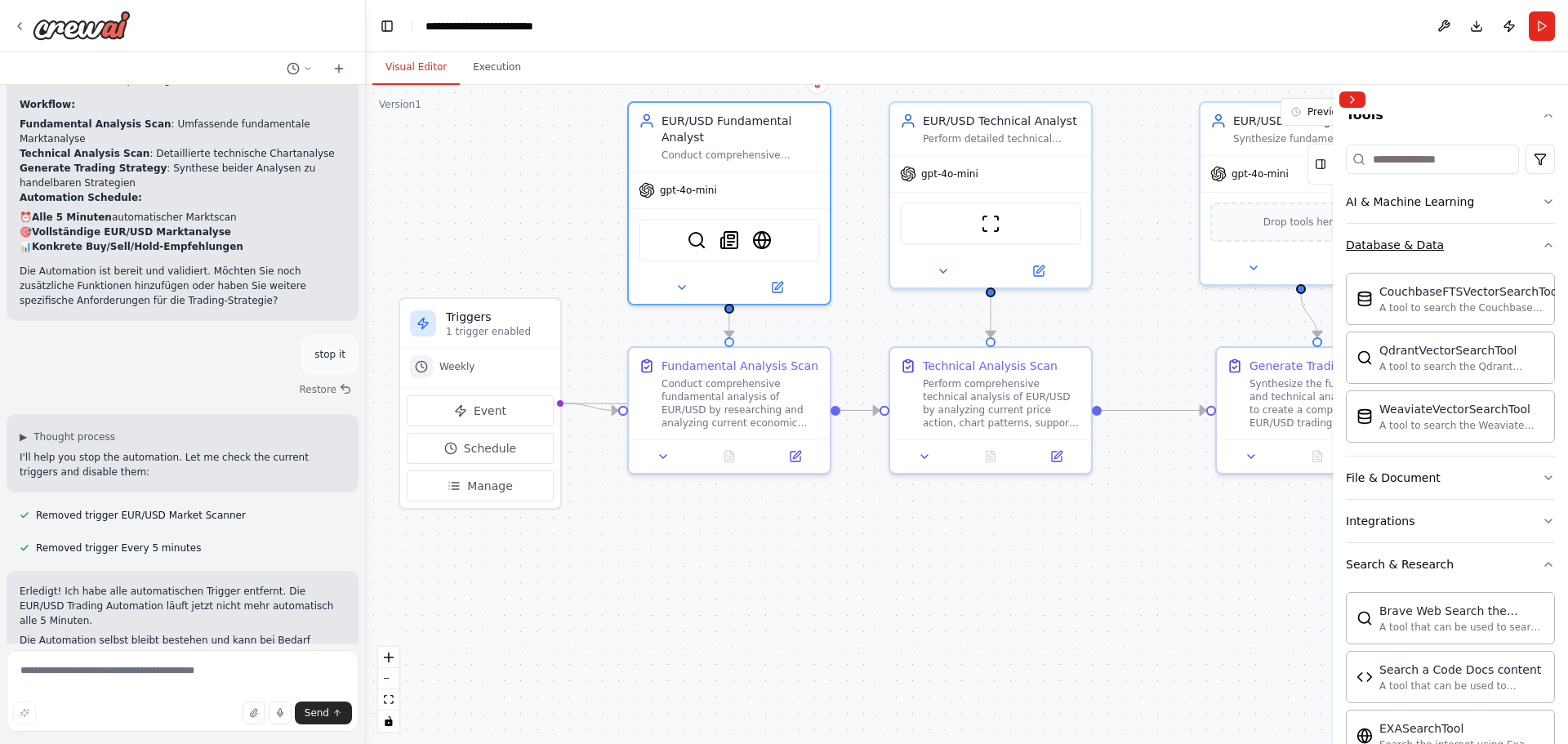
click at [1546, 244] on icon "button" at bounding box center [1548, 244] width 7 height 3
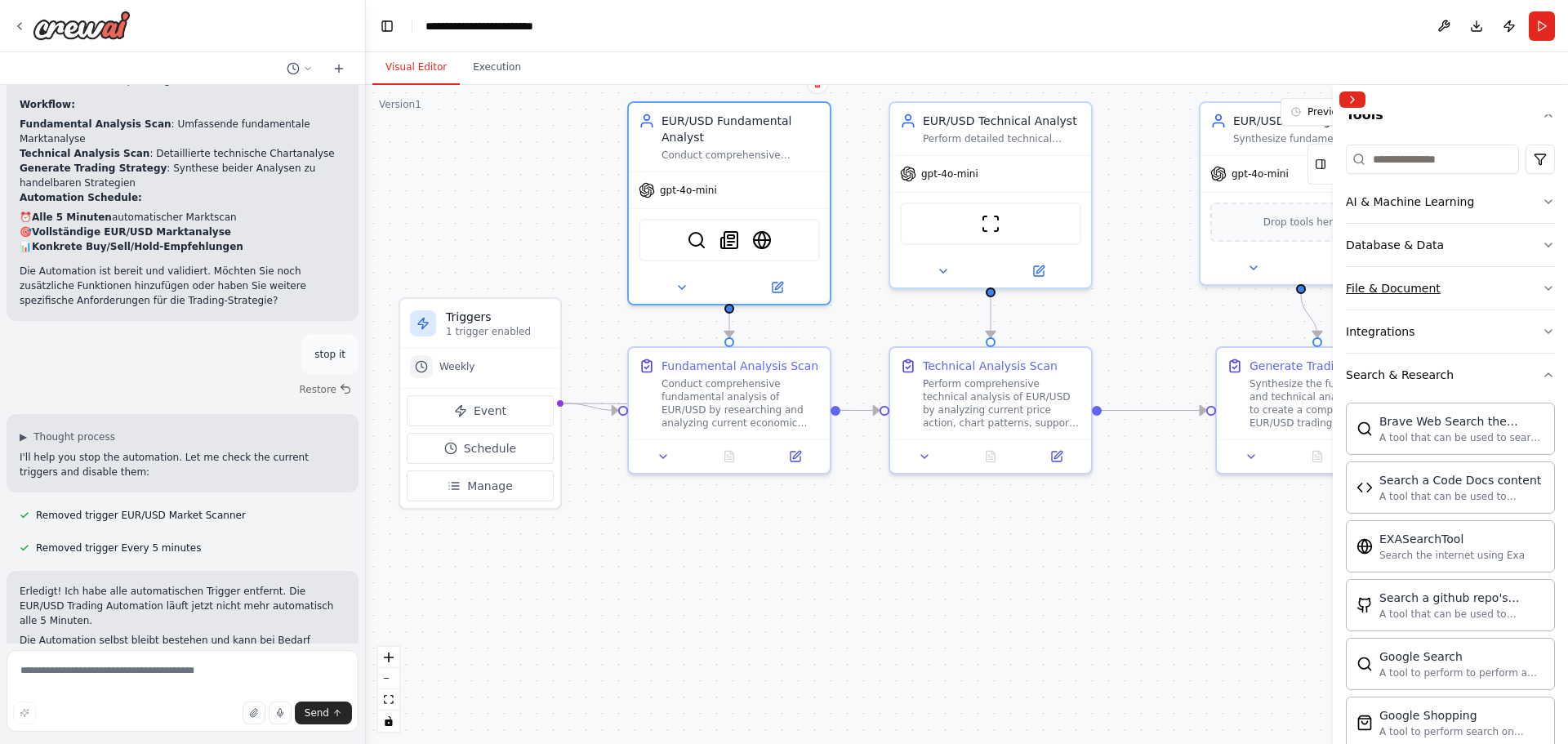
scroll to position [0, 0]
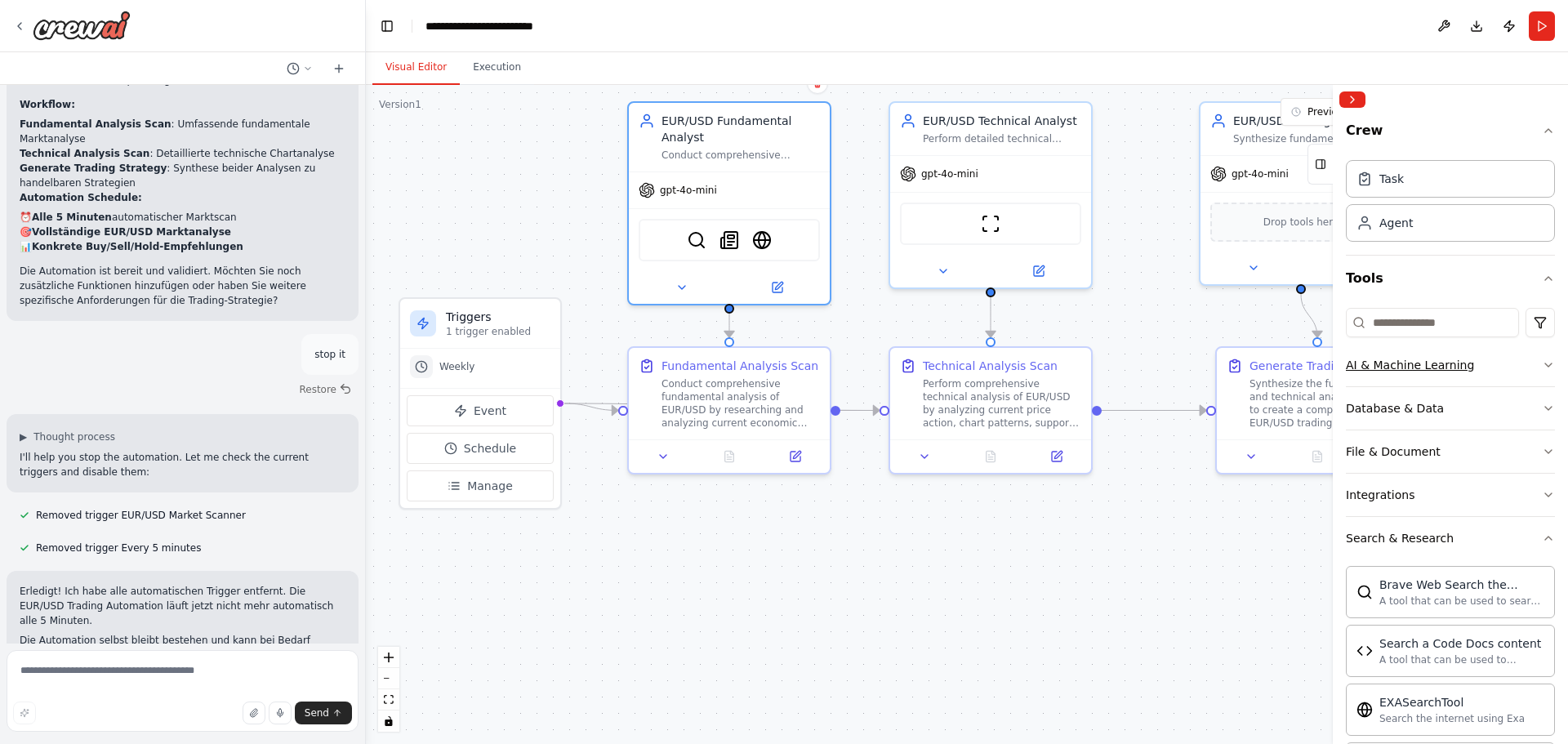
click at [1543, 362] on icon "button" at bounding box center [1549, 365] width 13 height 13
